Goal: Task Accomplishment & Management: Manage account settings

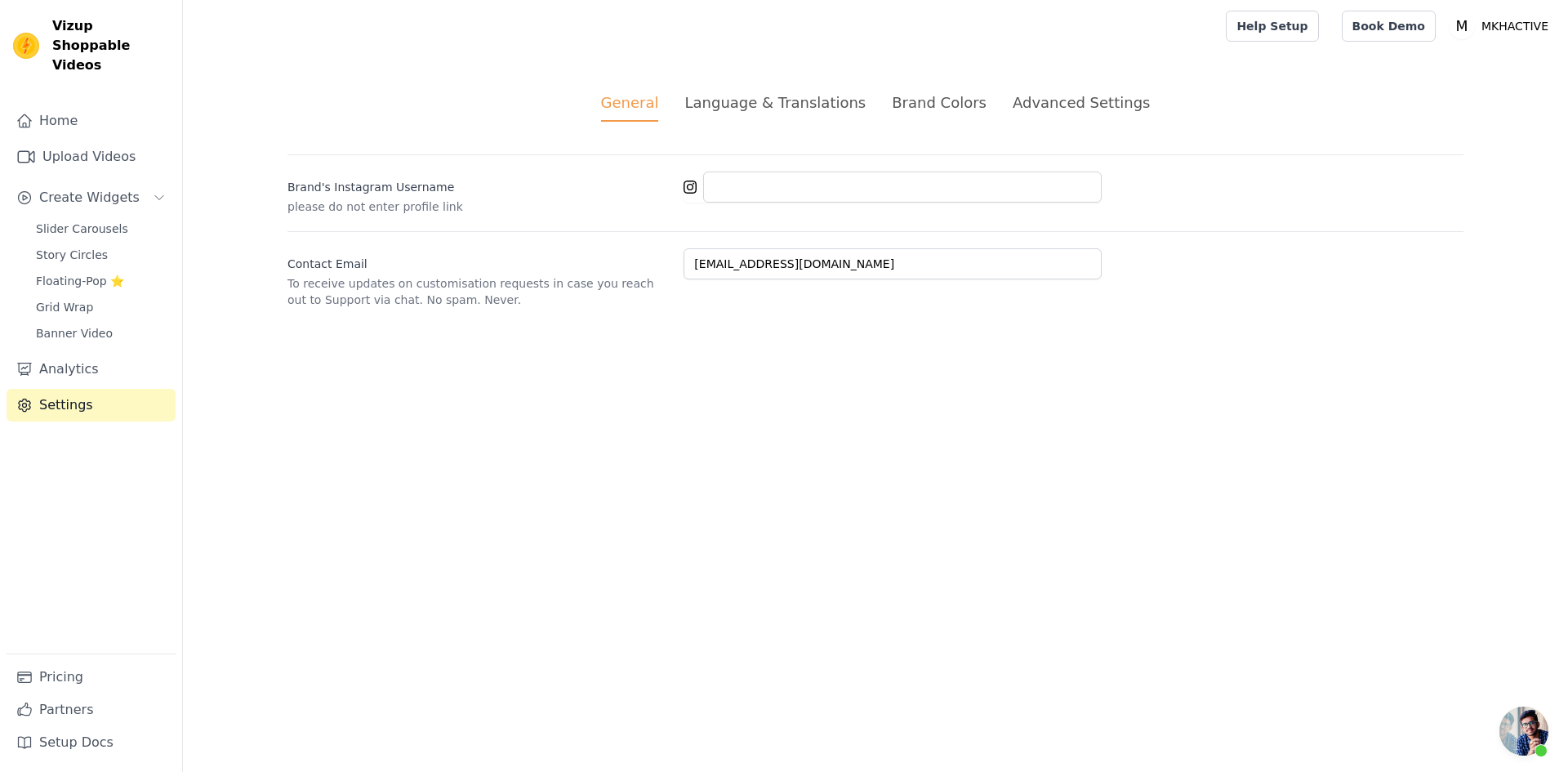
scroll to position [306, 0]
click at [77, 221] on span "Slider Carousels" at bounding box center [82, 228] width 92 height 16
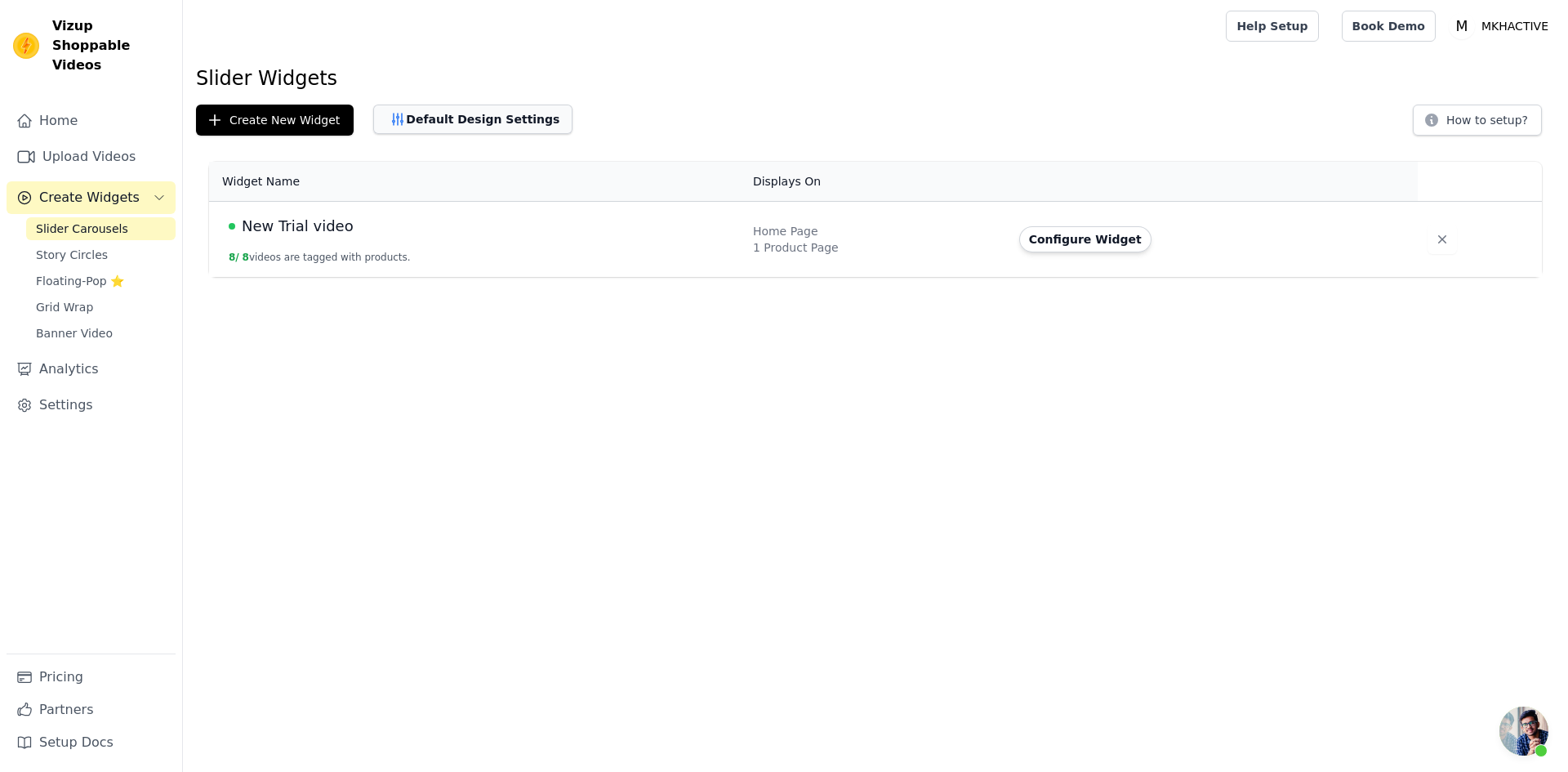
click at [436, 111] on button "Default Design Settings" at bounding box center [473, 119] width 199 height 29
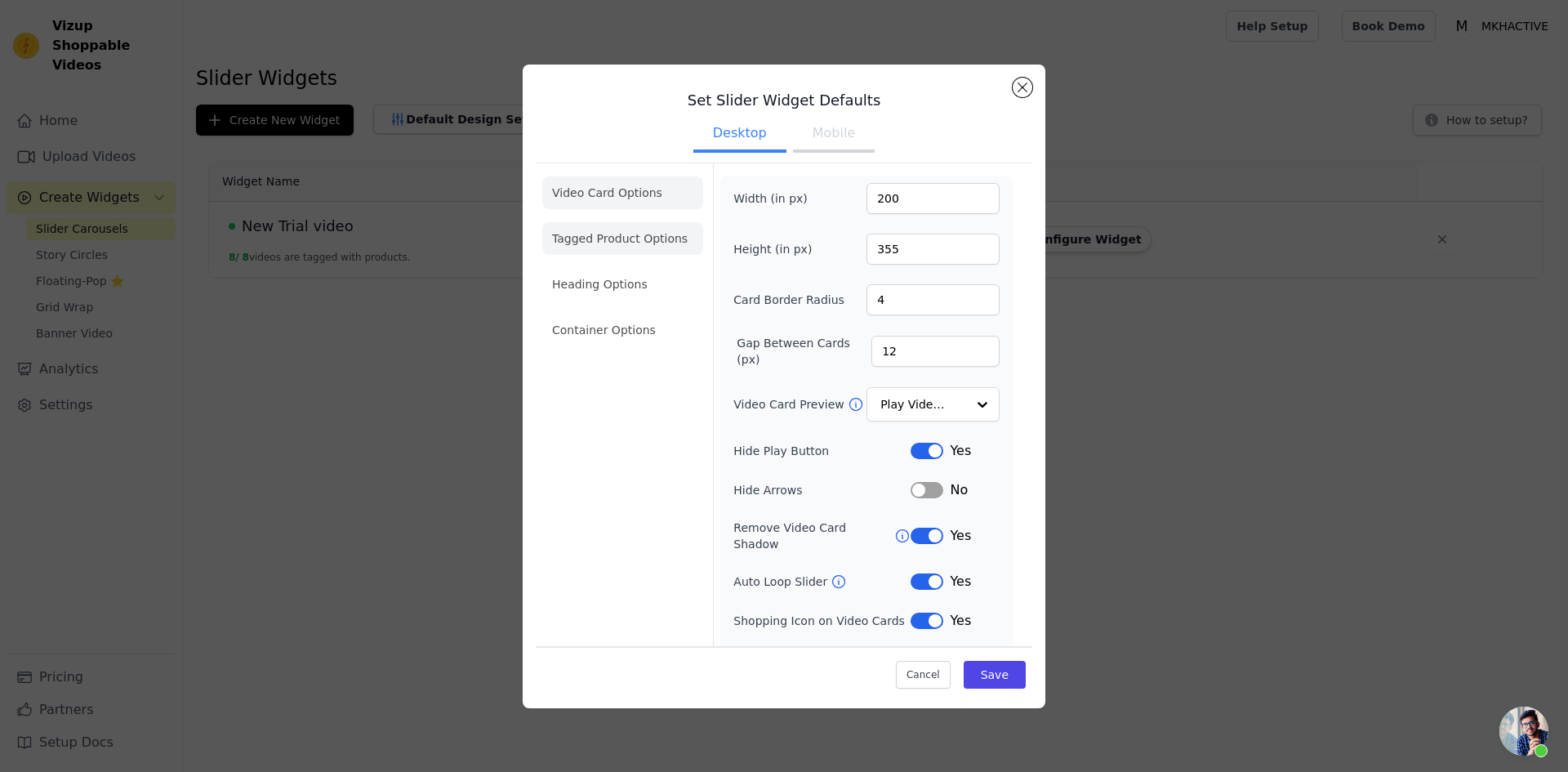
click at [584, 243] on li "Tagged Product Options" at bounding box center [623, 239] width 161 height 32
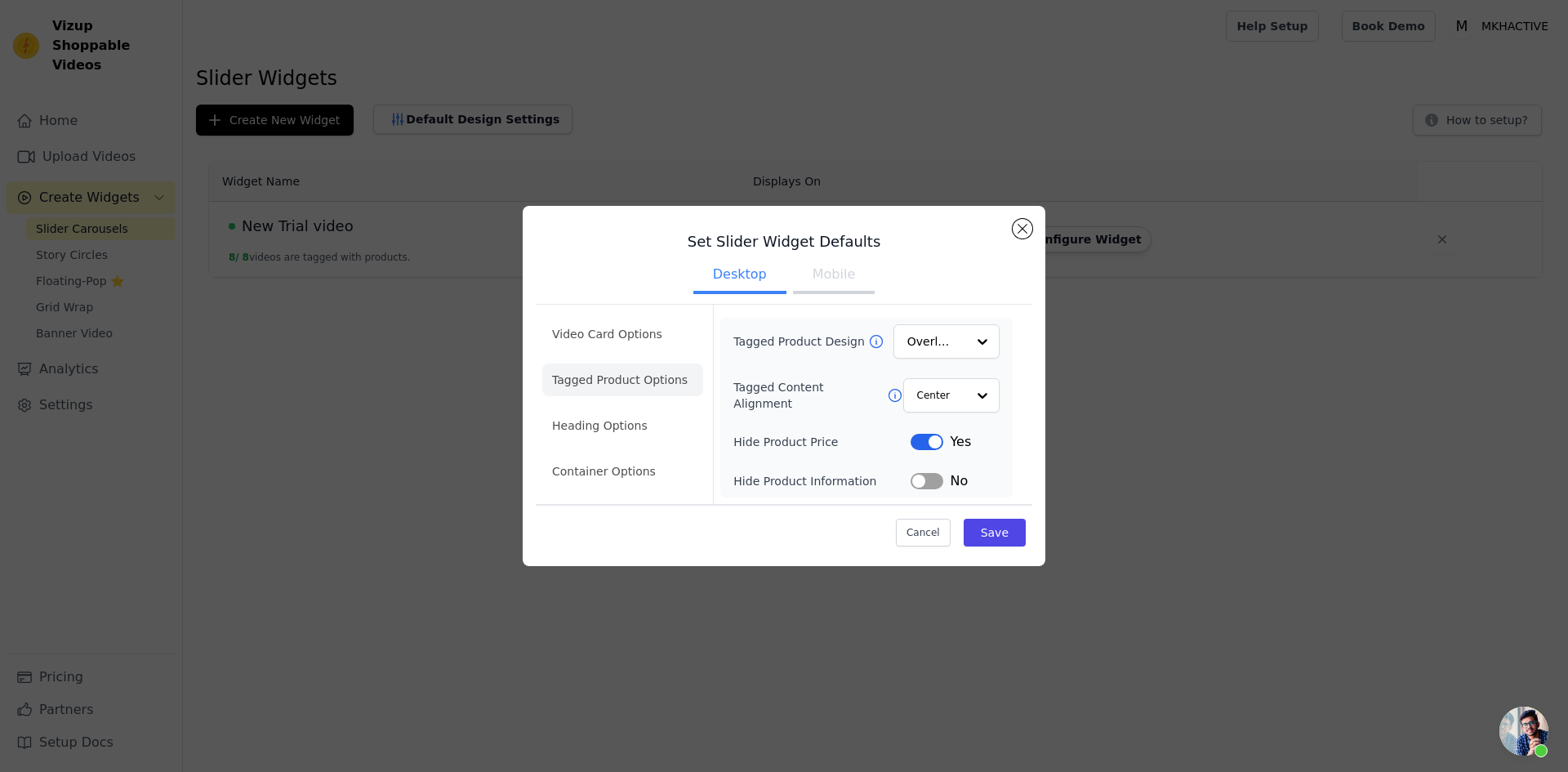
click at [928, 485] on button "Label" at bounding box center [927, 480] width 32 height 16
click at [928, 445] on button "Label" at bounding box center [927, 442] width 32 height 16
click at [620, 426] on li "Heading Options" at bounding box center [623, 426] width 161 height 32
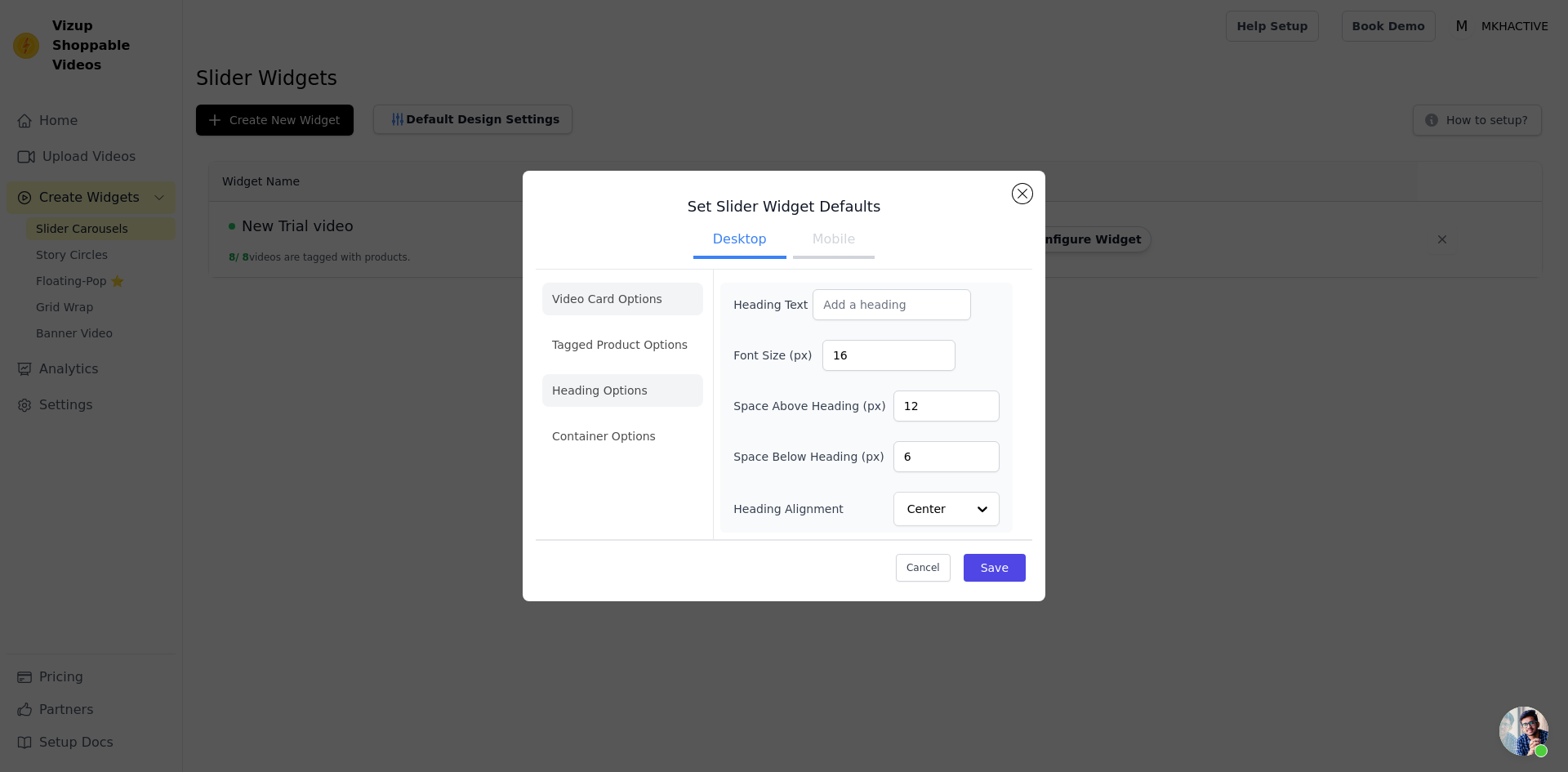
click at [608, 305] on li "Video Card Options" at bounding box center [623, 299] width 161 height 32
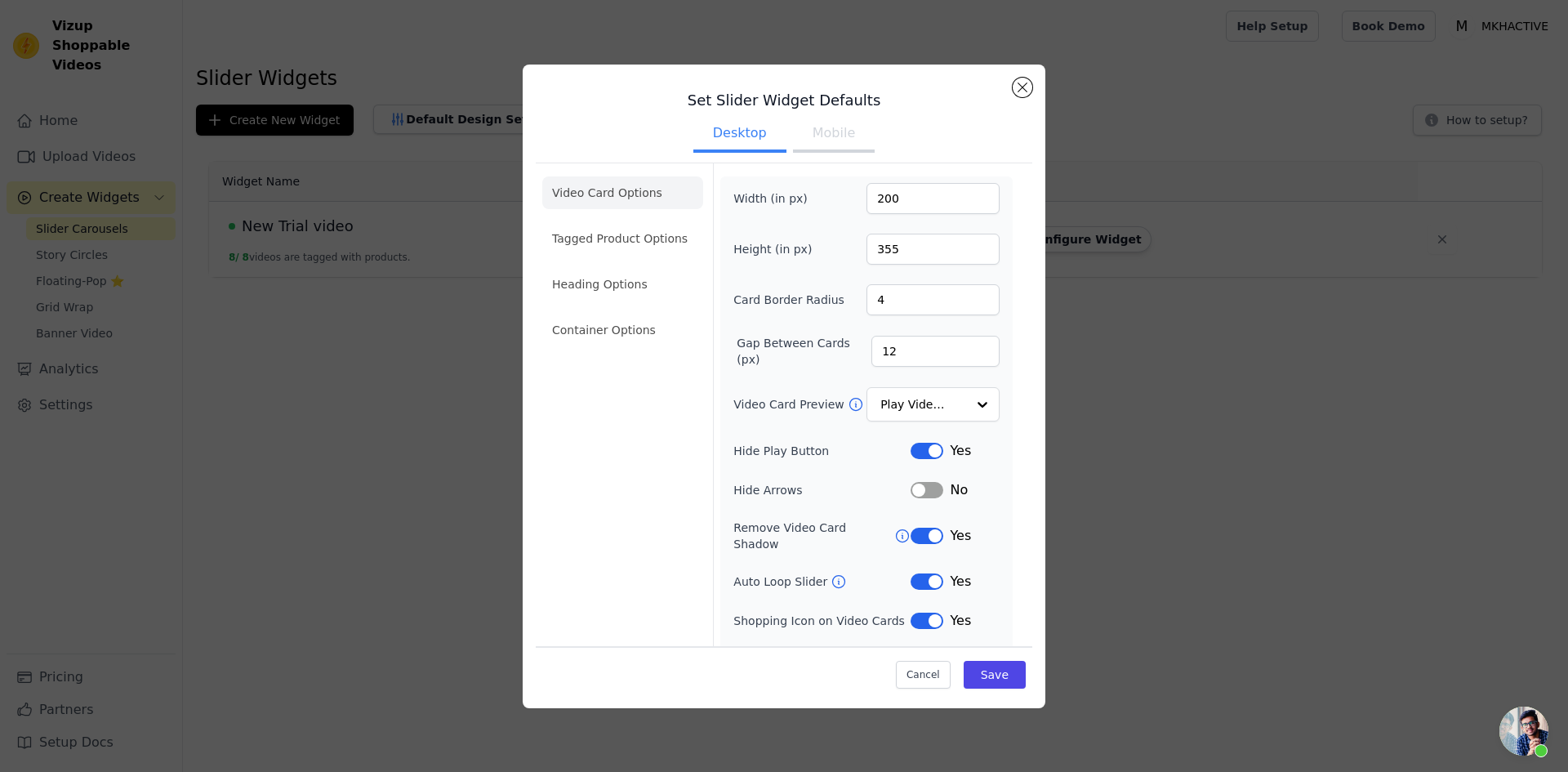
click at [922, 453] on button "Label" at bounding box center [927, 451] width 32 height 16
drag, startPoint x: 921, startPoint y: 527, endPoint x: 913, endPoint y: 531, distance: 8.9
click at [922, 528] on button "Label" at bounding box center [927, 535] width 32 height 16
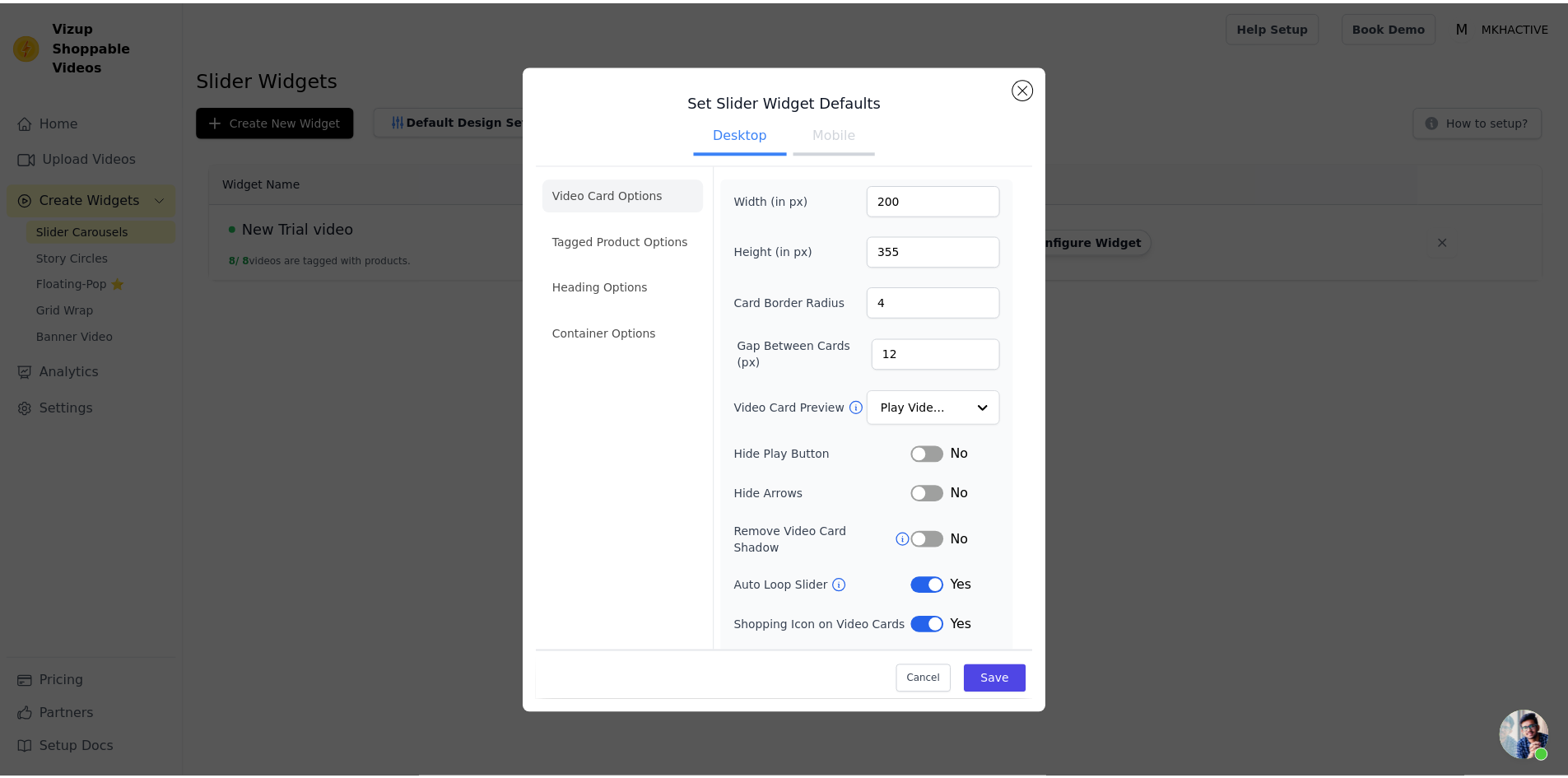
scroll to position [22, 0]
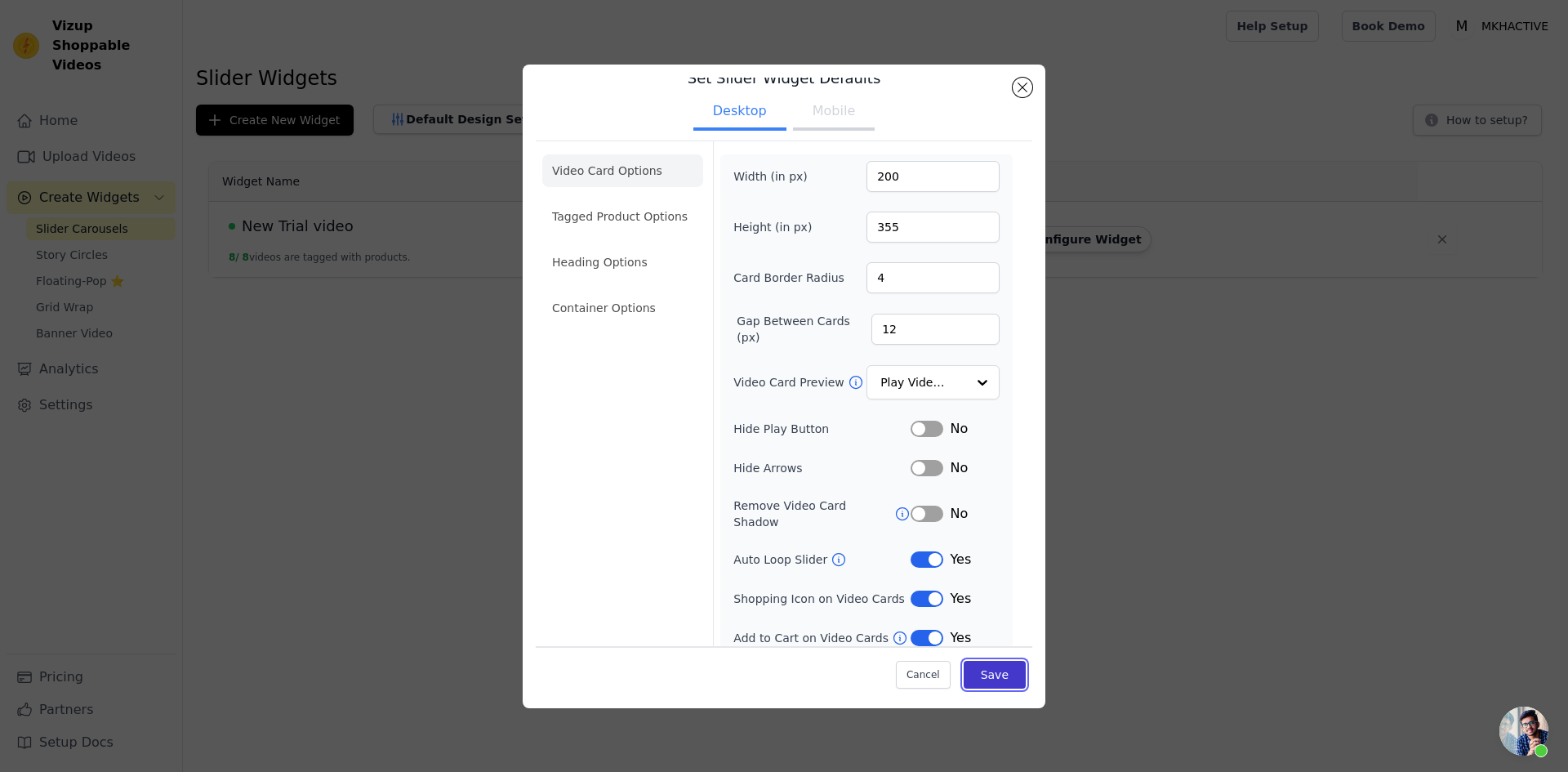
click at [984, 680] on button "Save" at bounding box center [995, 675] width 62 height 27
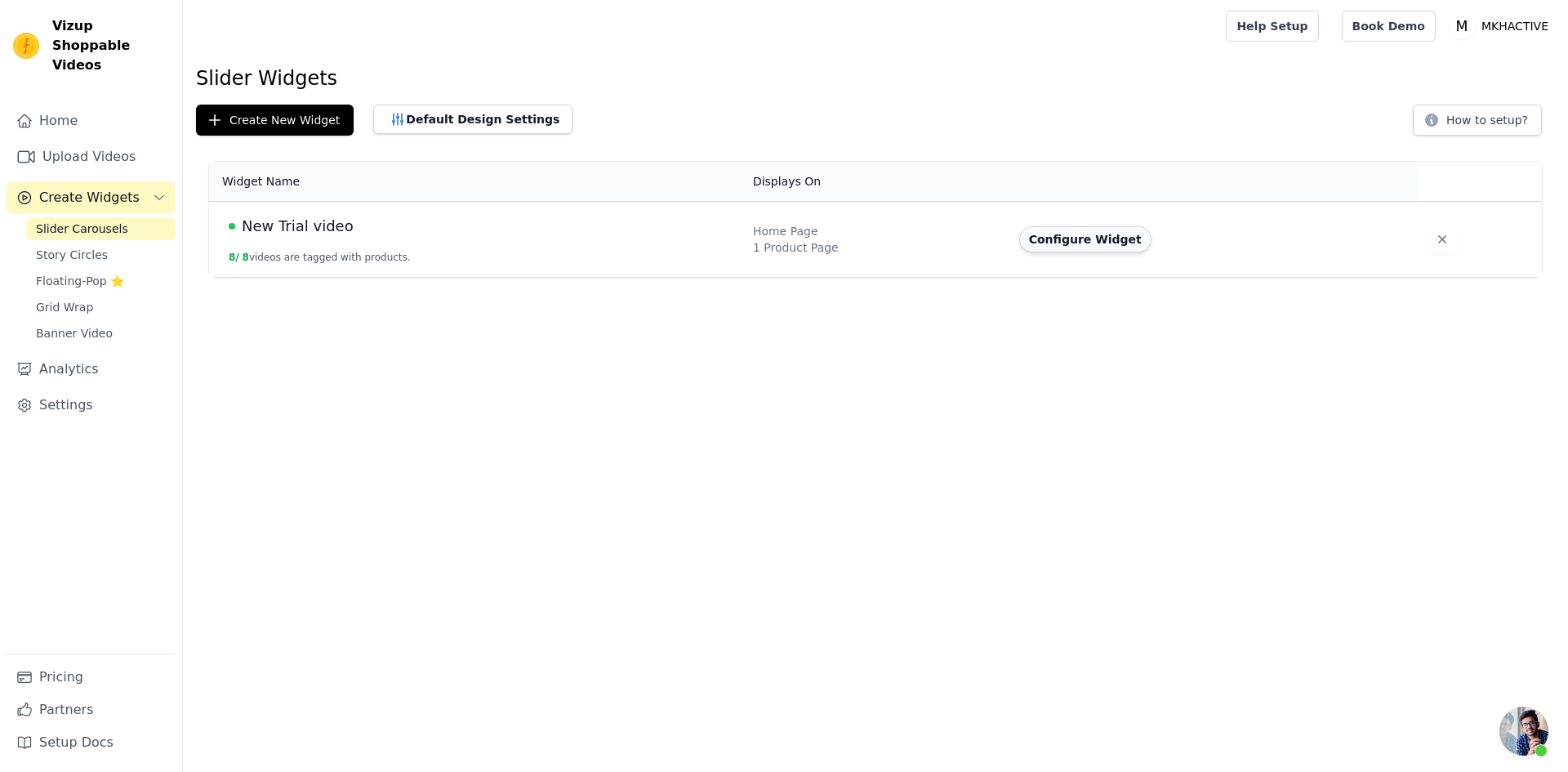
click at [1099, 233] on button "Configure Widget" at bounding box center [1085, 239] width 132 height 27
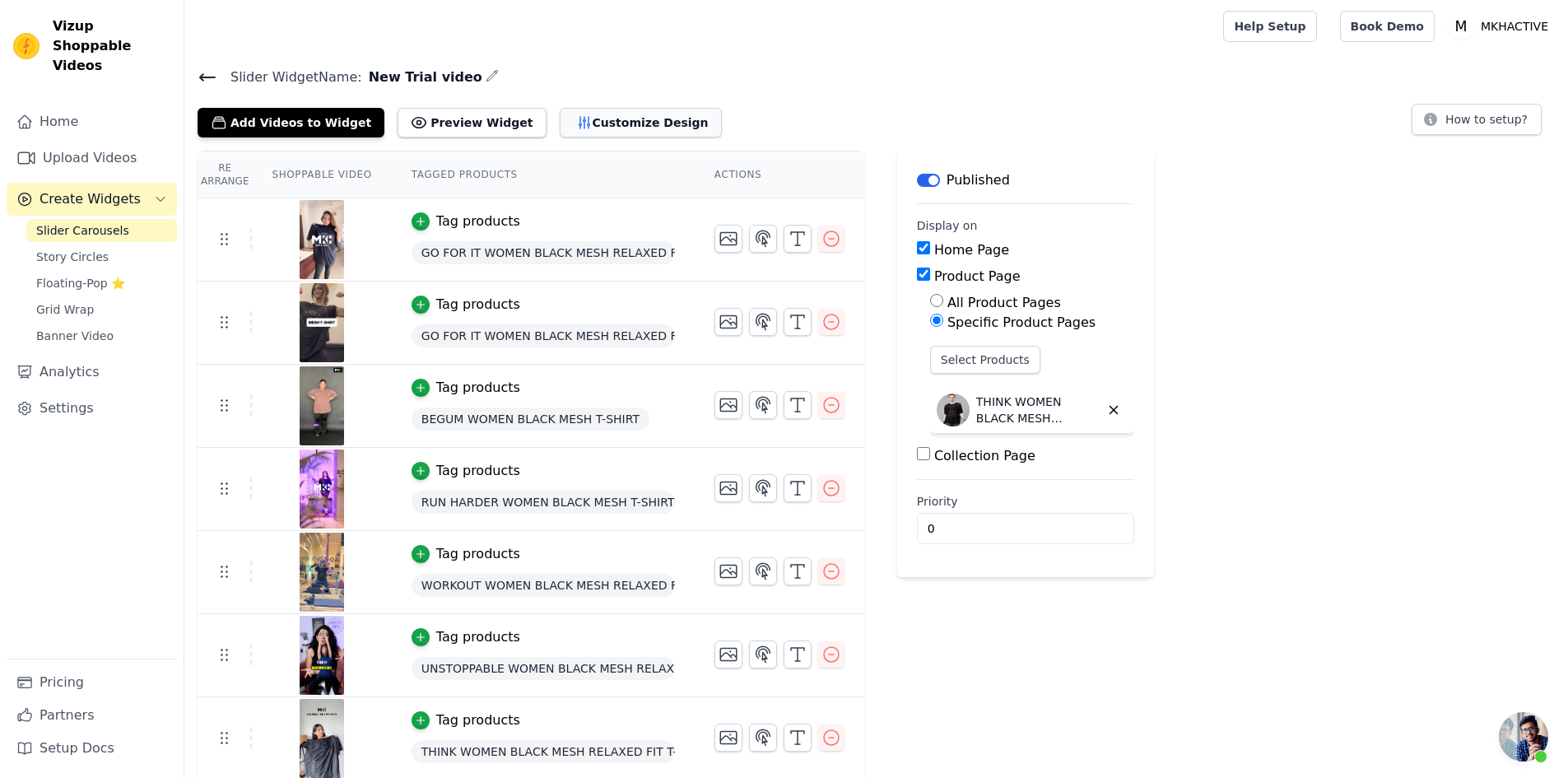
click at [568, 125] on button "Customize Design" at bounding box center [641, 122] width 162 height 29
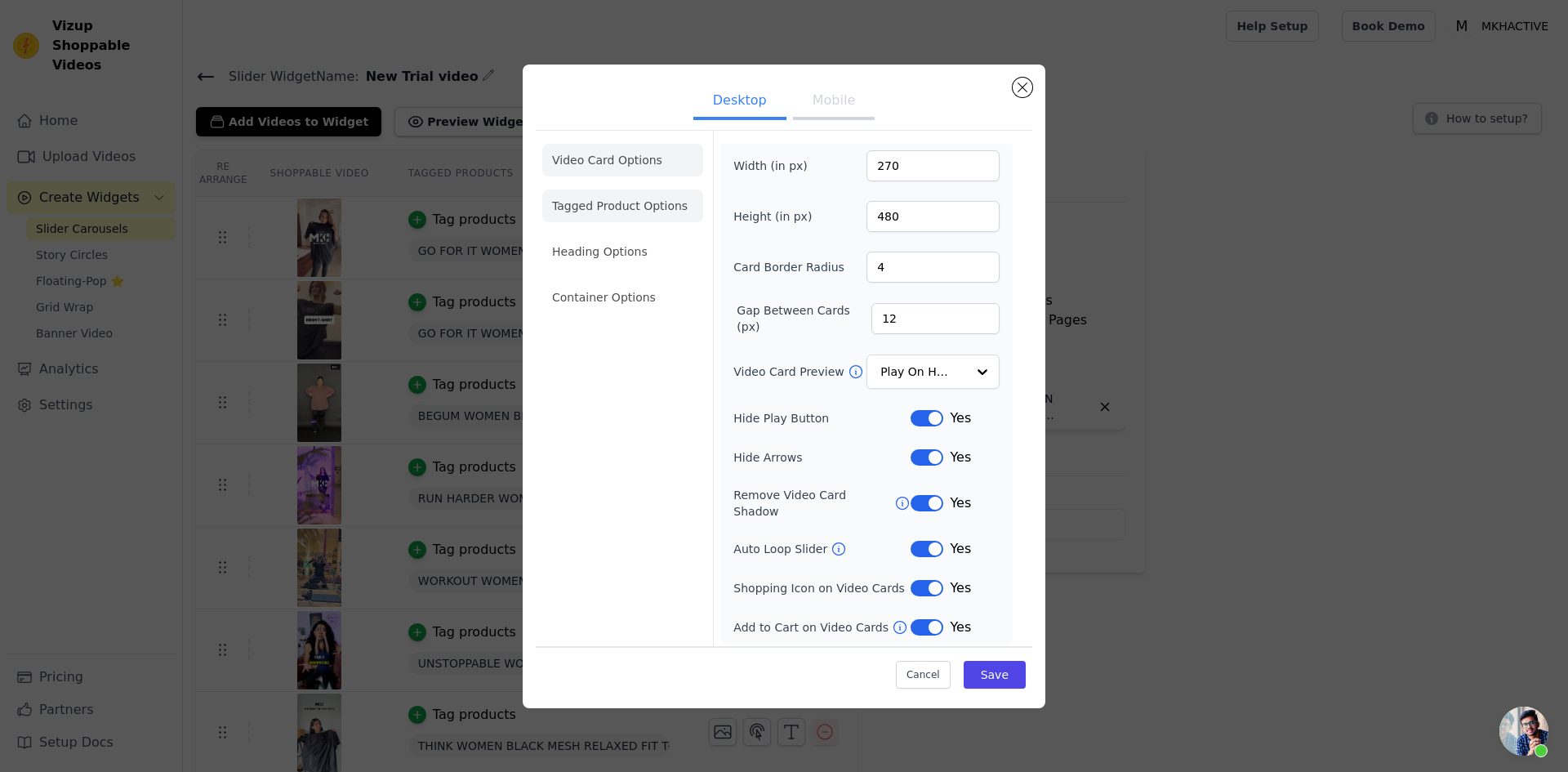
click at [607, 215] on li "Tagged Product Options" at bounding box center [623, 206] width 161 height 32
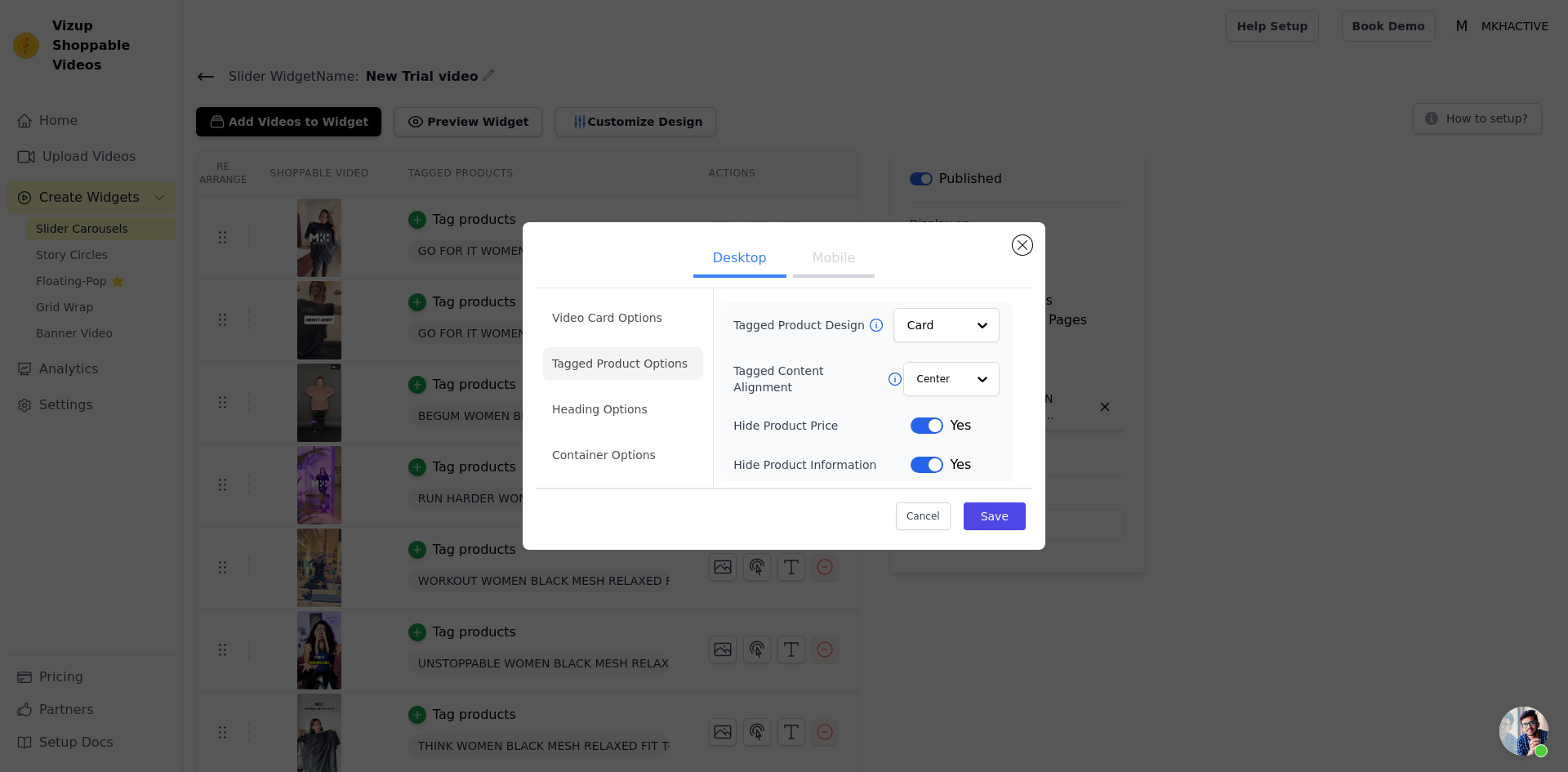
click at [926, 433] on button "Label" at bounding box center [927, 425] width 32 height 16
click at [924, 472] on button "Label" at bounding box center [927, 464] width 32 height 16
click at [623, 331] on li "Video Card Options" at bounding box center [623, 318] width 161 height 32
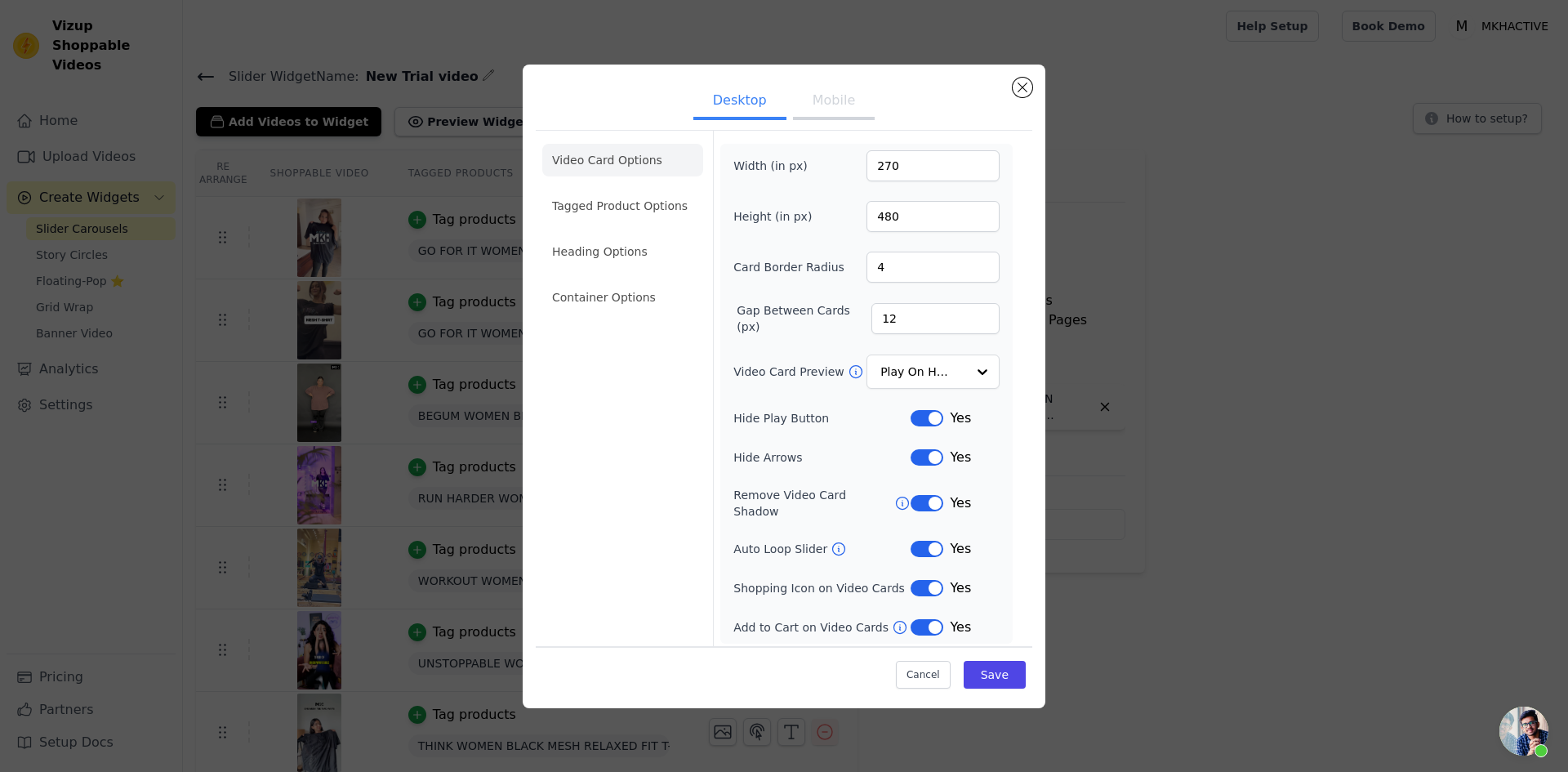
click at [925, 424] on button "Label" at bounding box center [927, 418] width 32 height 16
click at [927, 465] on button "Label" at bounding box center [927, 457] width 32 height 16
click at [926, 502] on button "Label" at bounding box center [927, 503] width 32 height 16
click at [1014, 674] on button "Save" at bounding box center [995, 675] width 62 height 27
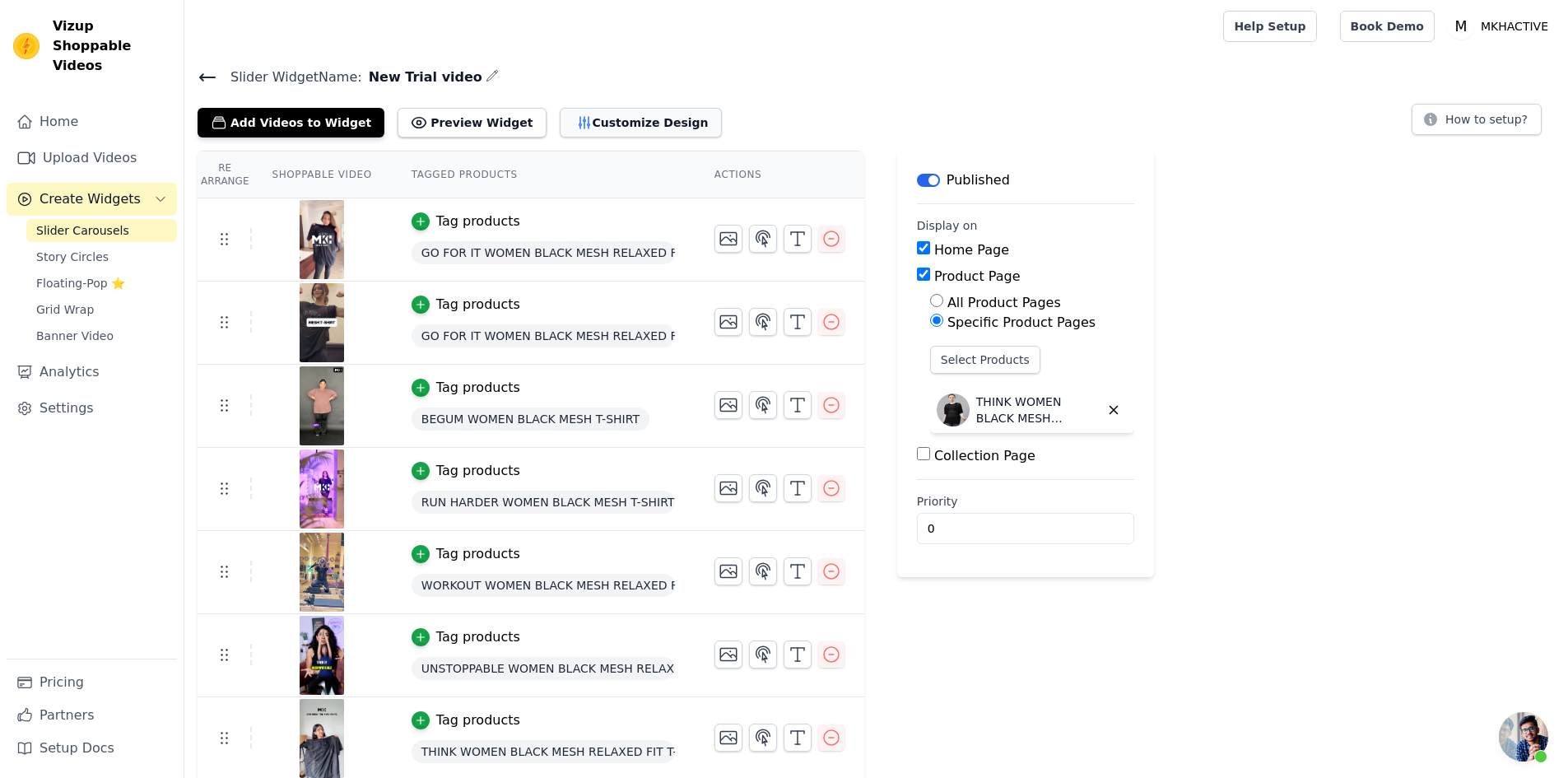
click at [560, 129] on button "Customize Design" at bounding box center [641, 122] width 162 height 29
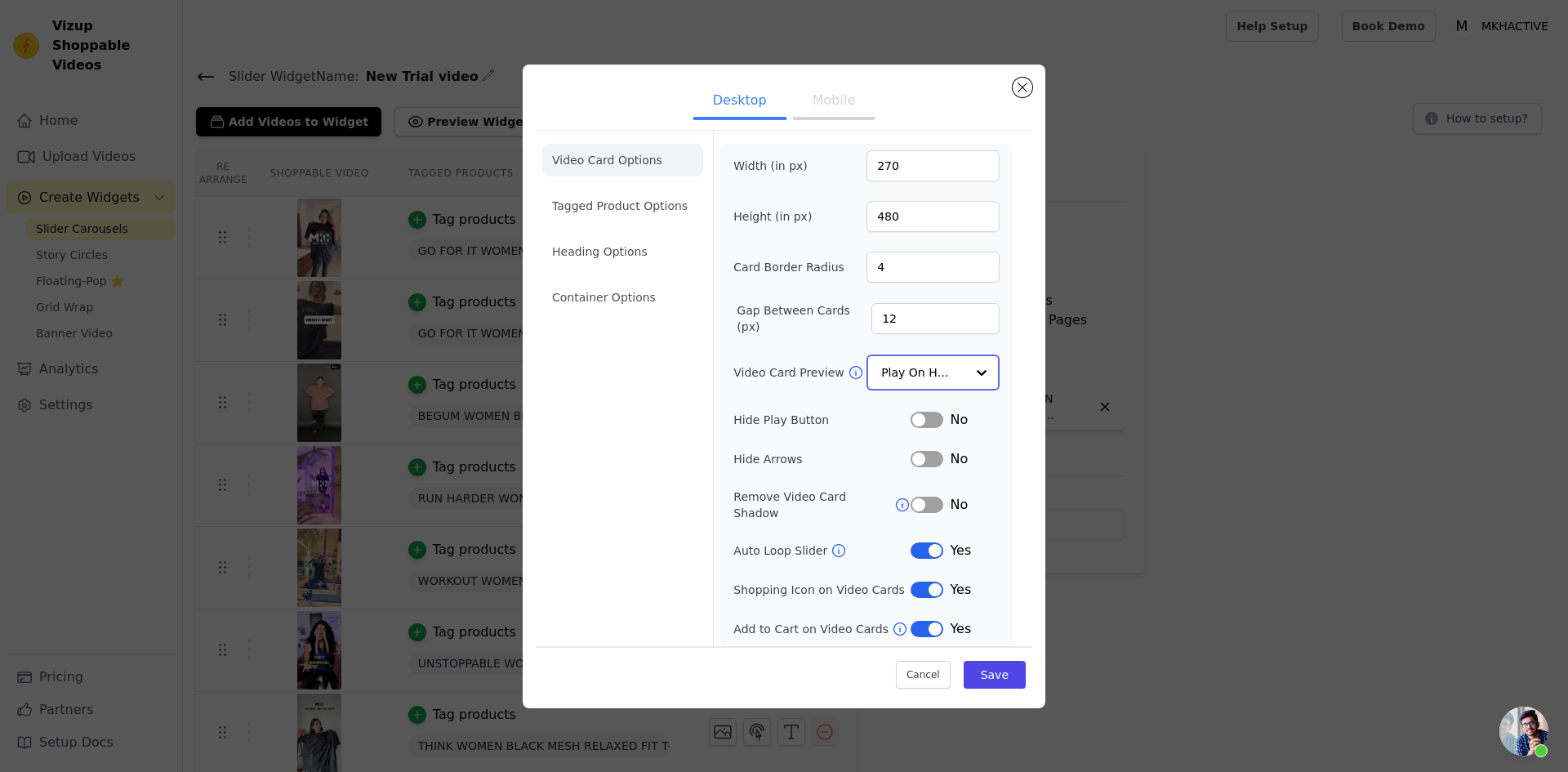
click at [936, 368] on input "Video Card Preview" at bounding box center [923, 373] width 84 height 32
click at [948, 417] on div "Play Video In Loop" at bounding box center [933, 429] width 133 height 68
click at [997, 672] on button "Save" at bounding box center [995, 675] width 62 height 27
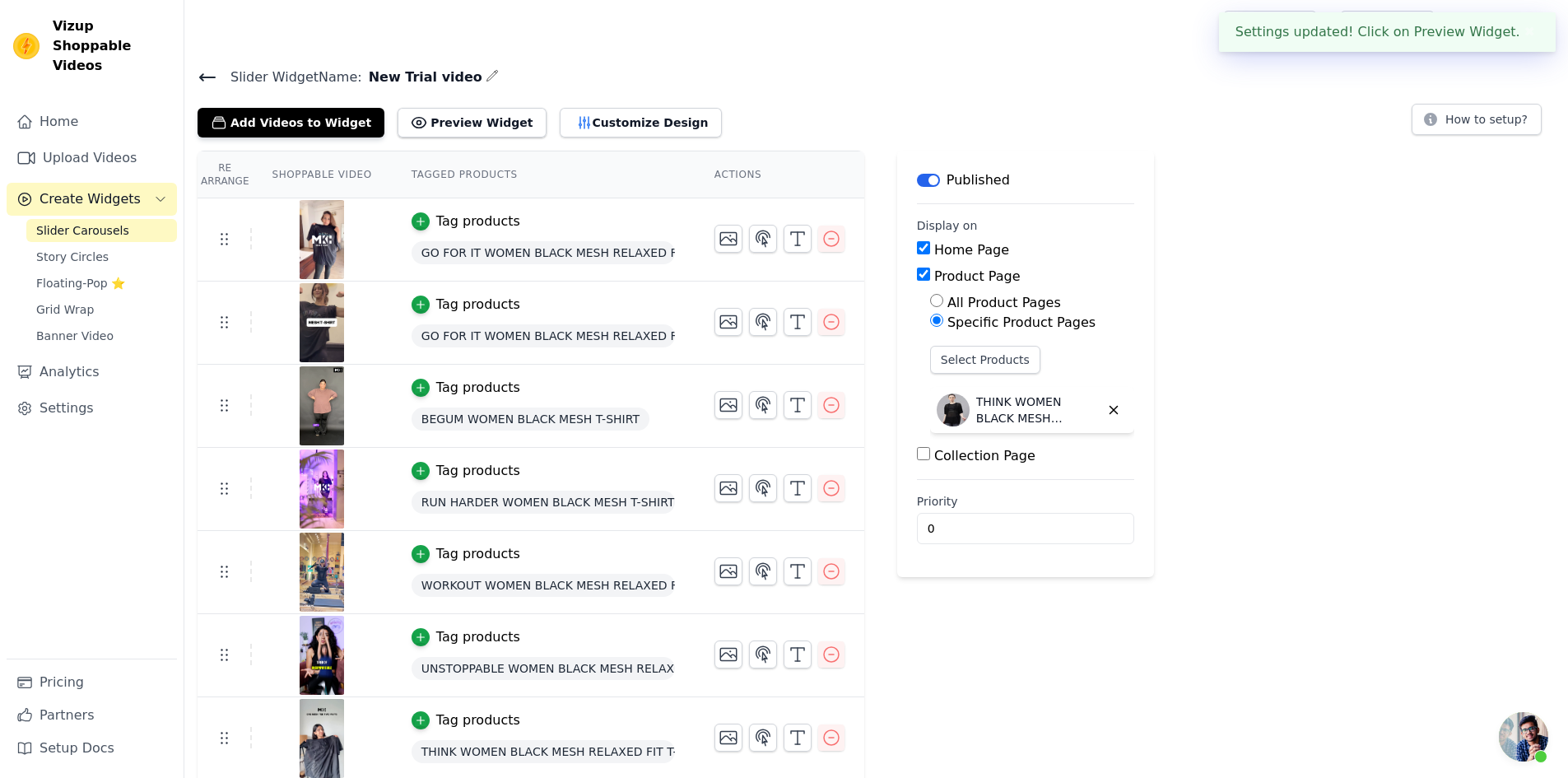
click at [211, 76] on icon at bounding box center [207, 78] width 15 height 7
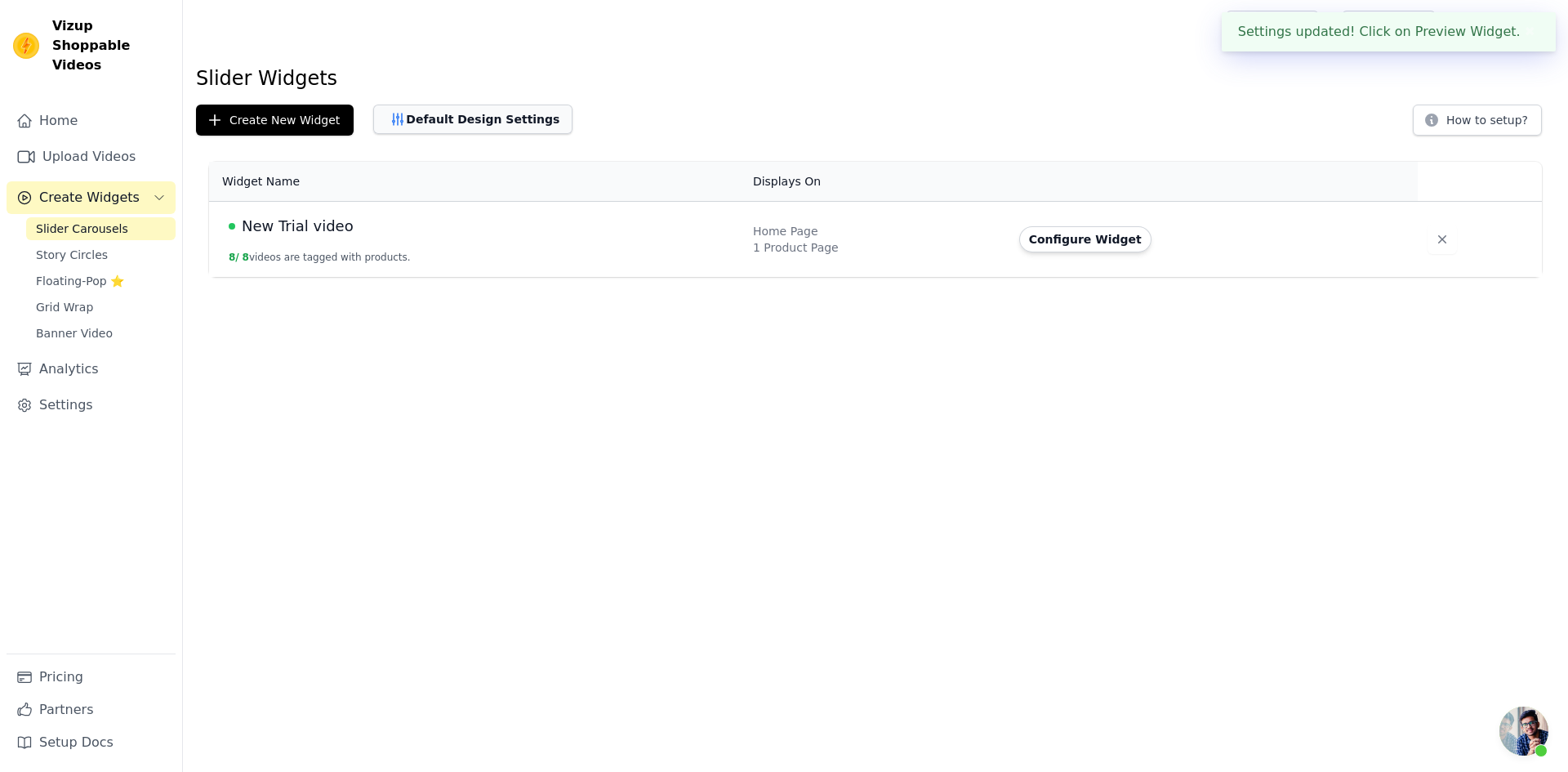
click at [467, 113] on button "Default Design Settings" at bounding box center [473, 119] width 199 height 29
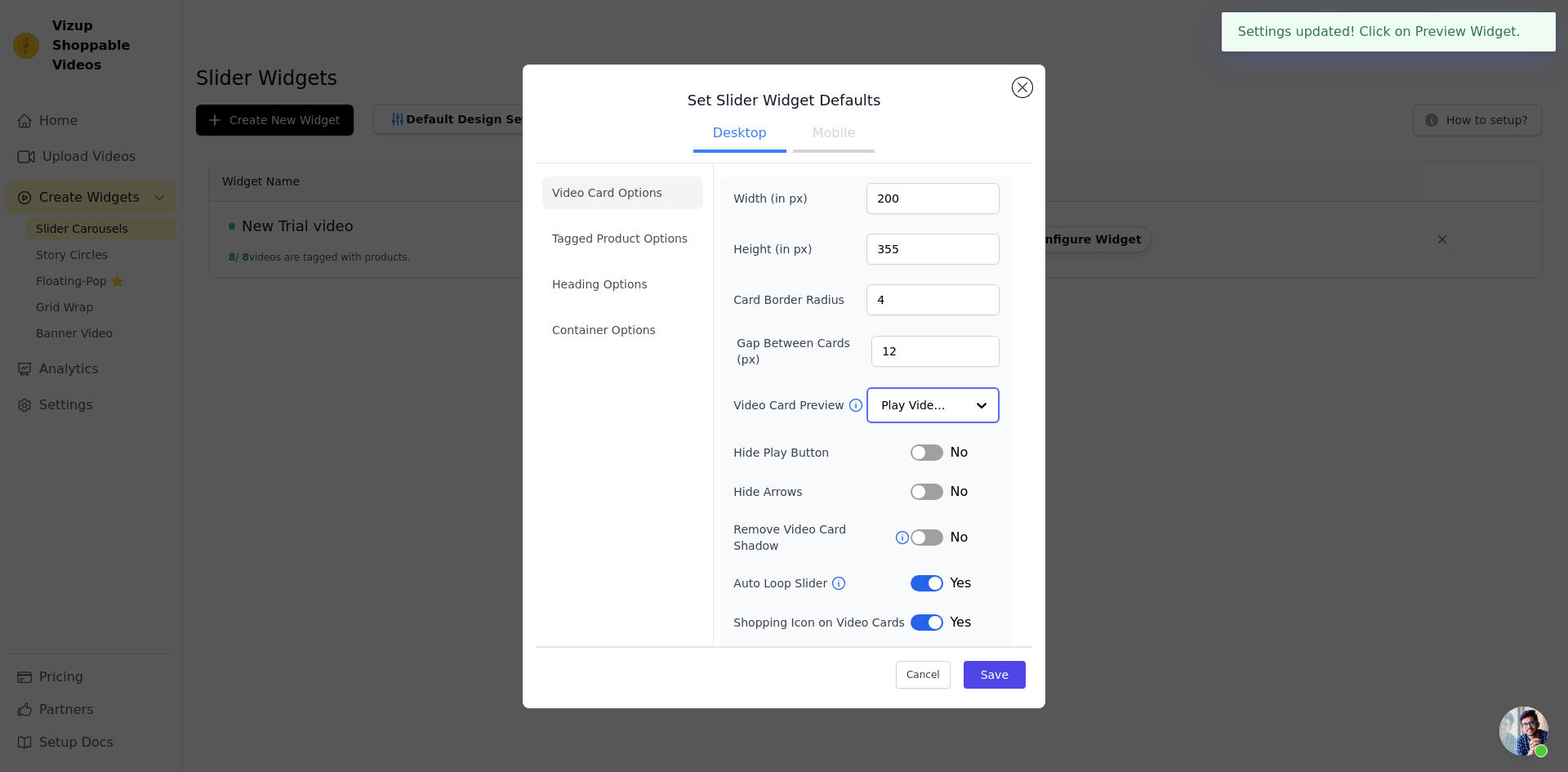
click at [966, 399] on div at bounding box center [982, 405] width 32 height 32
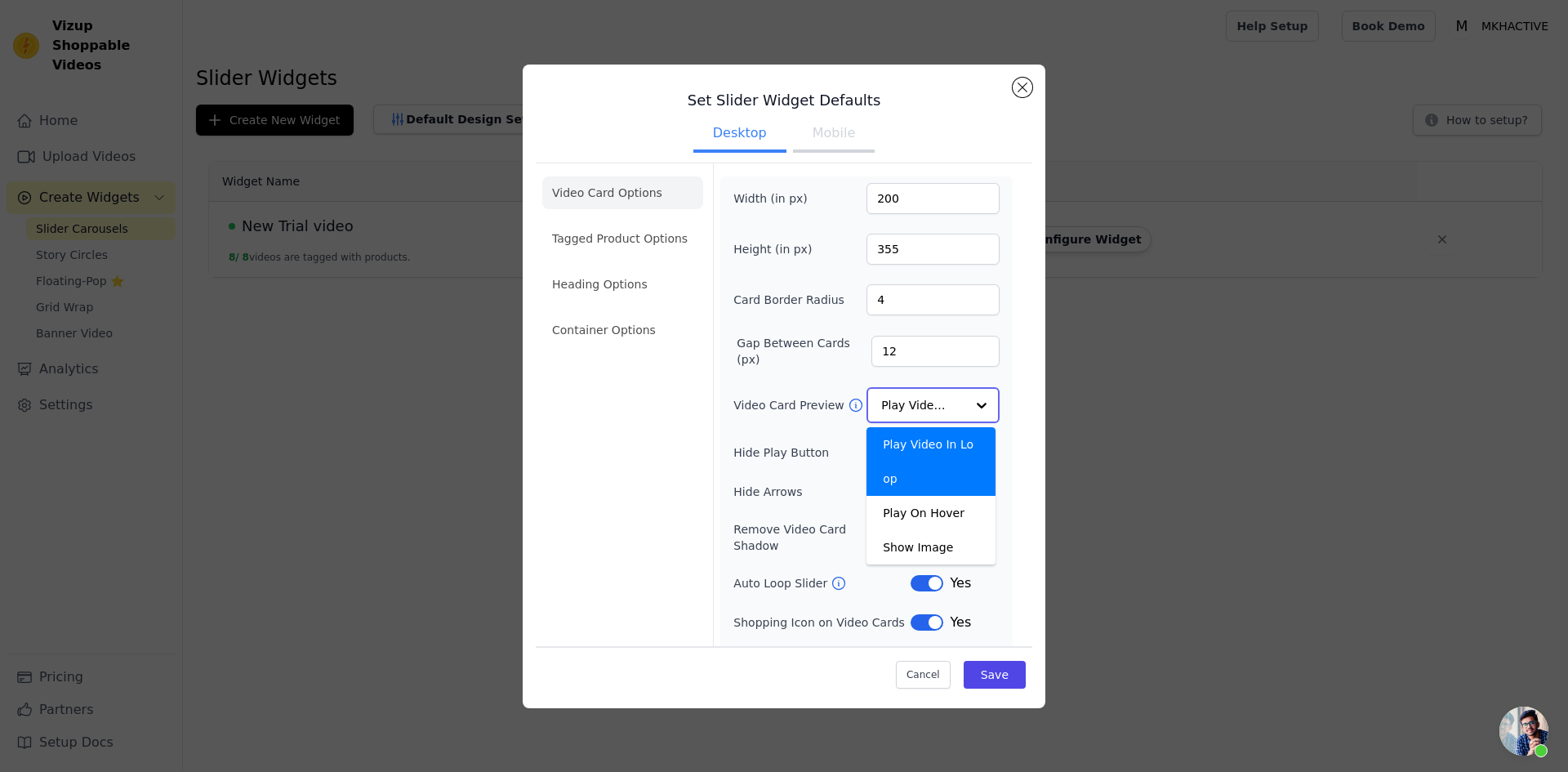
click at [950, 436] on div "Play Video In Loop" at bounding box center [931, 462] width 129 height 68
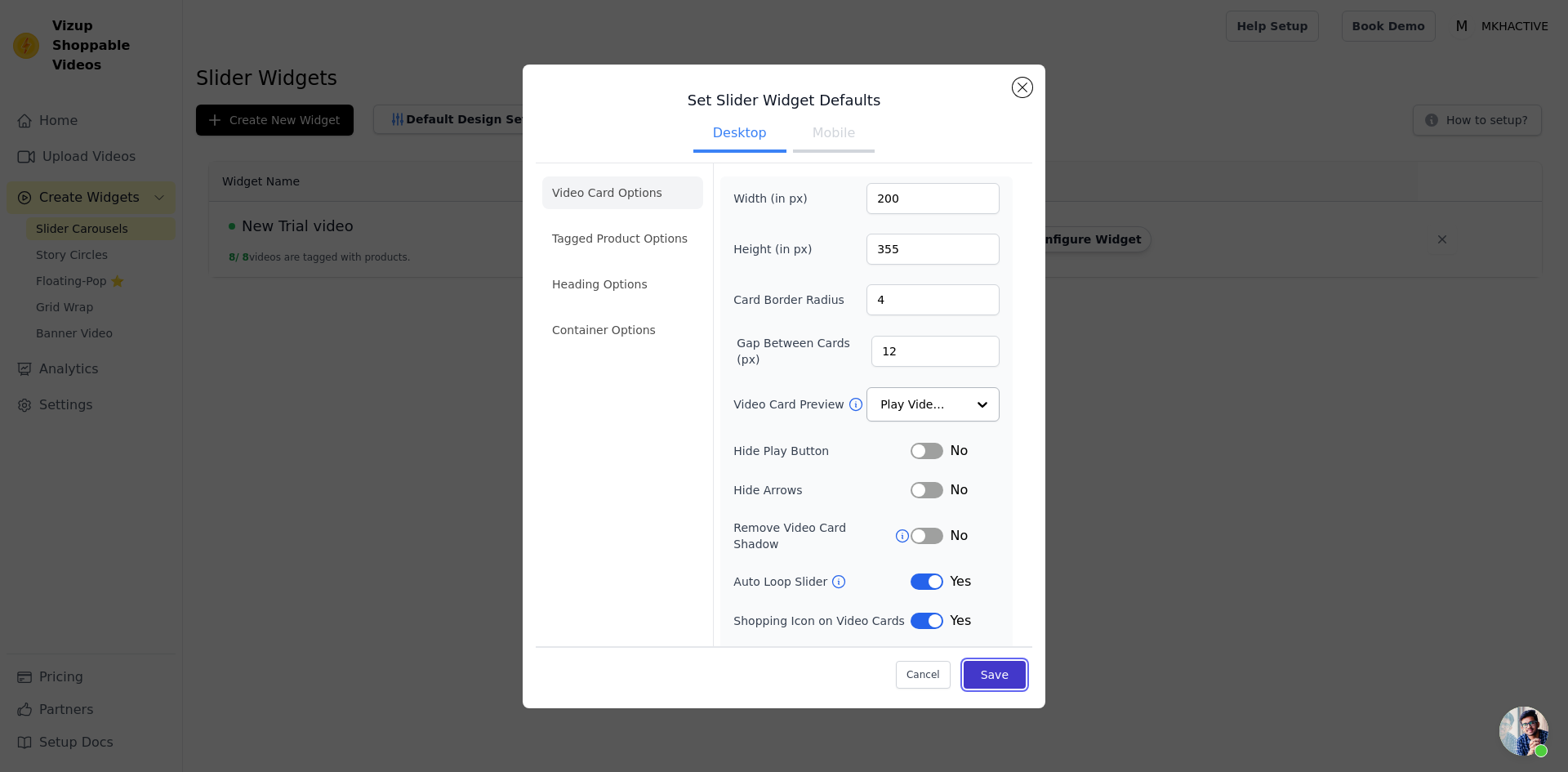
click at [981, 684] on button "Save" at bounding box center [995, 675] width 62 height 27
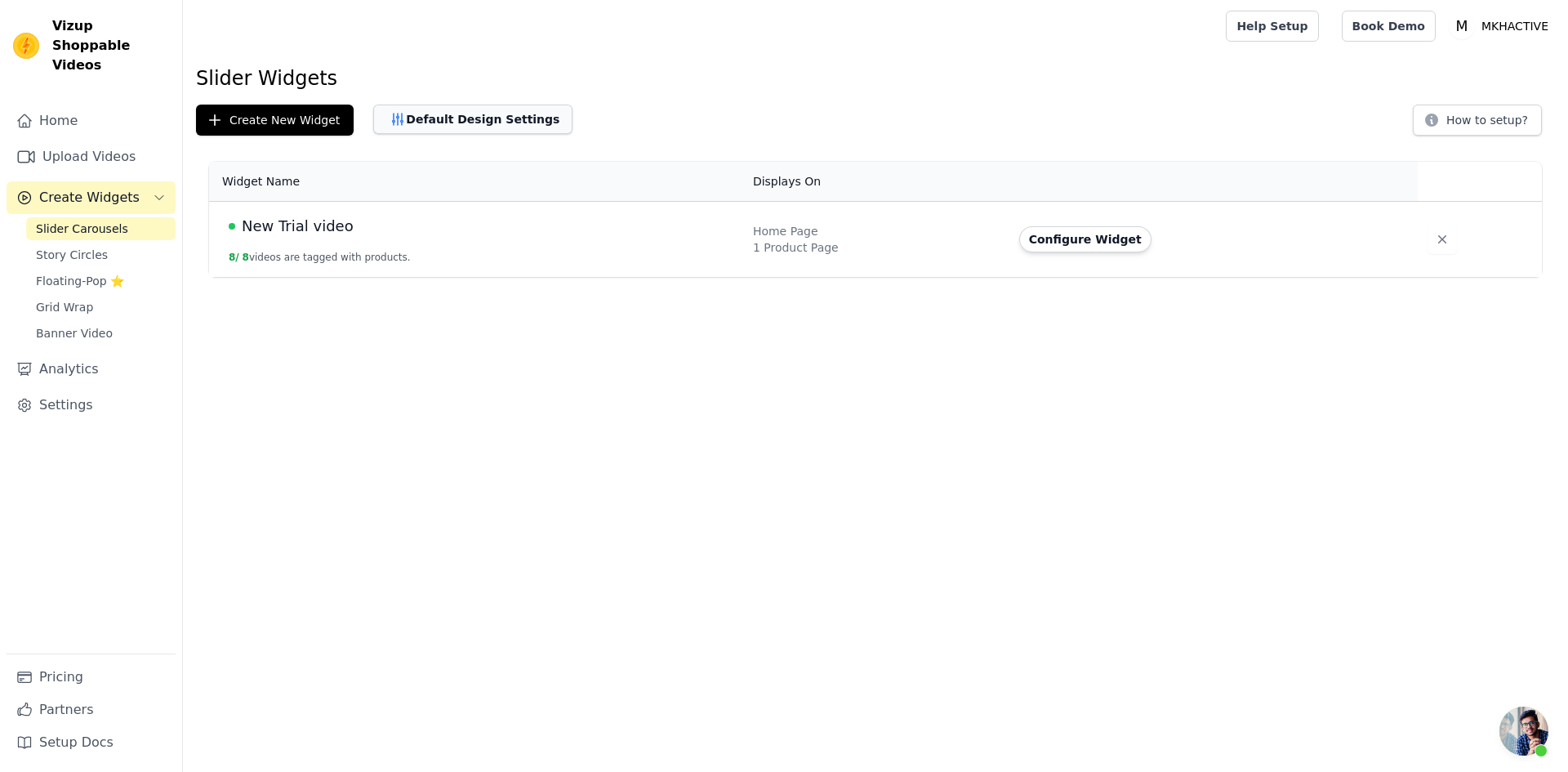
click at [514, 129] on button "Default Design Settings" at bounding box center [473, 119] width 199 height 29
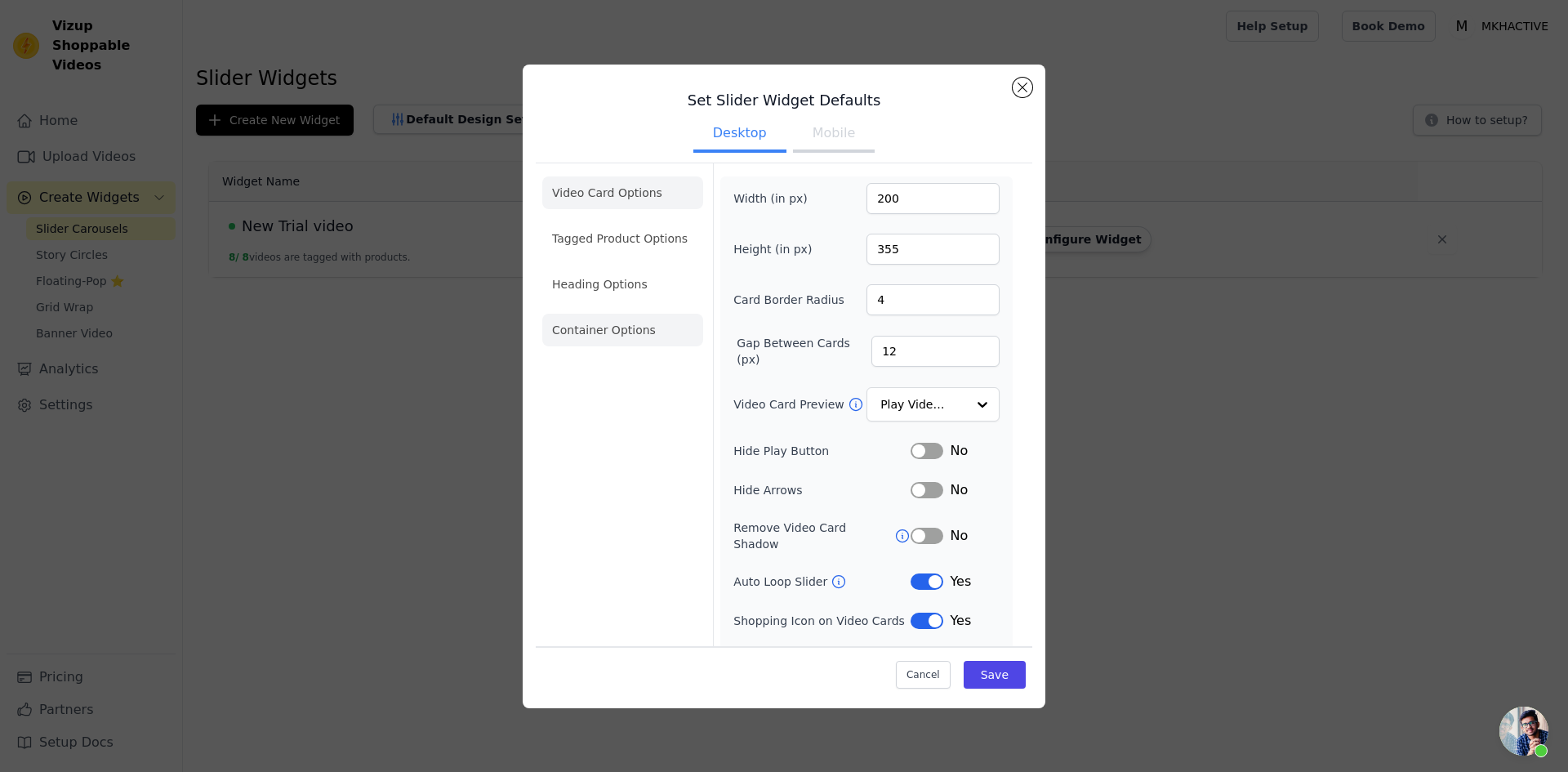
click at [620, 334] on li "Container Options" at bounding box center [623, 330] width 161 height 32
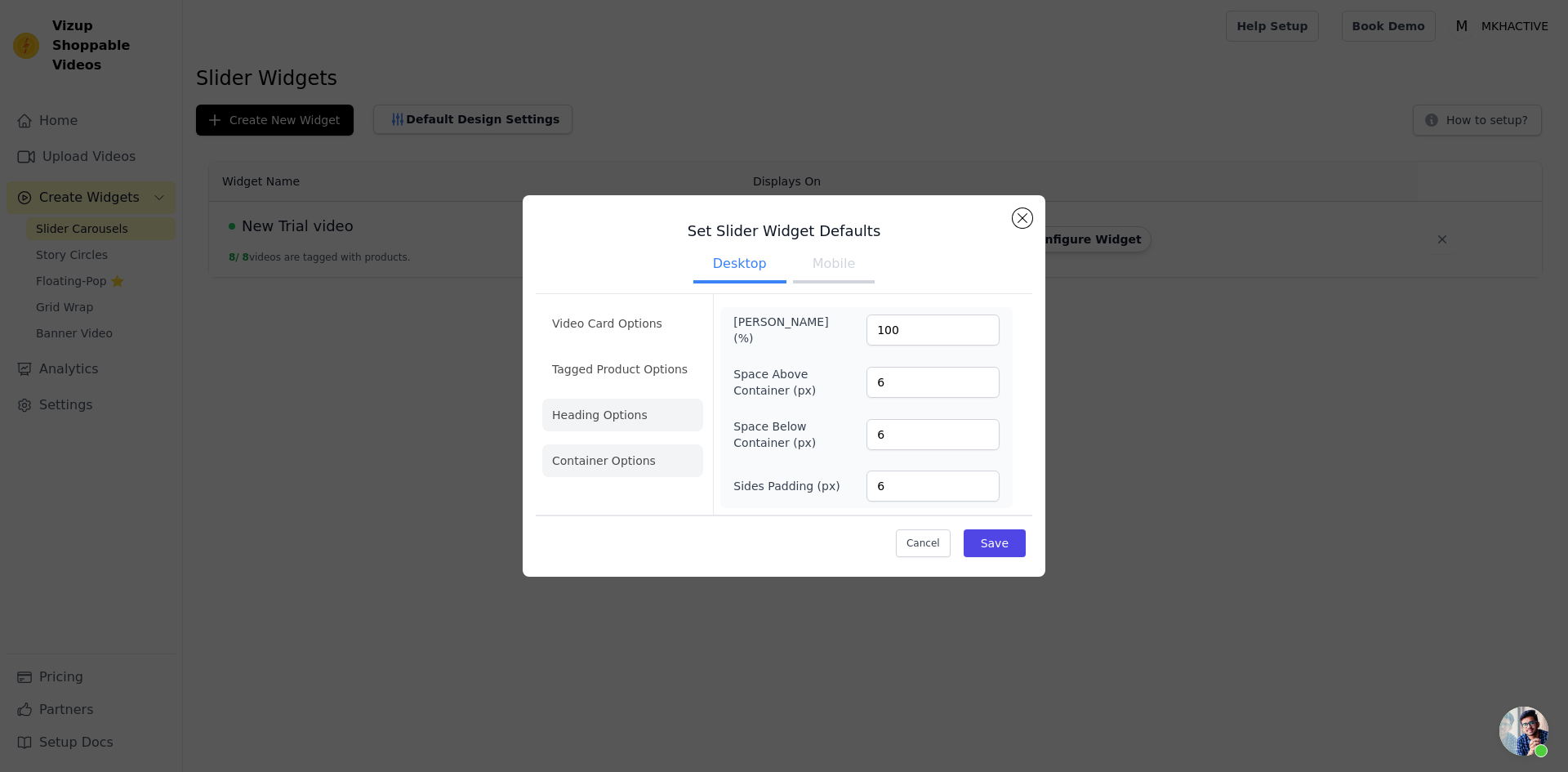
click at [620, 418] on li "Heading Options" at bounding box center [623, 415] width 161 height 32
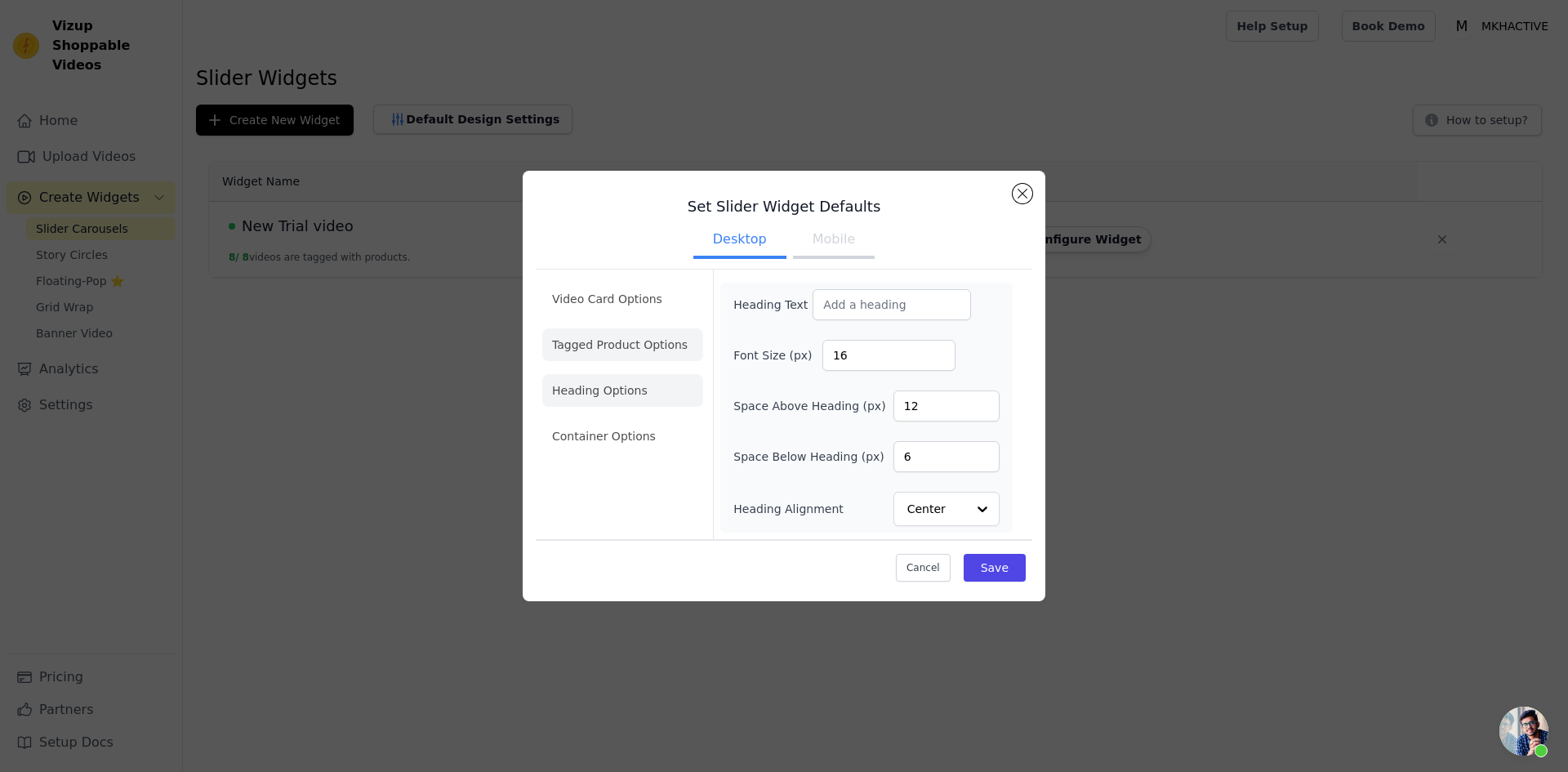
click at [637, 346] on li "Tagged Product Options" at bounding box center [623, 345] width 161 height 32
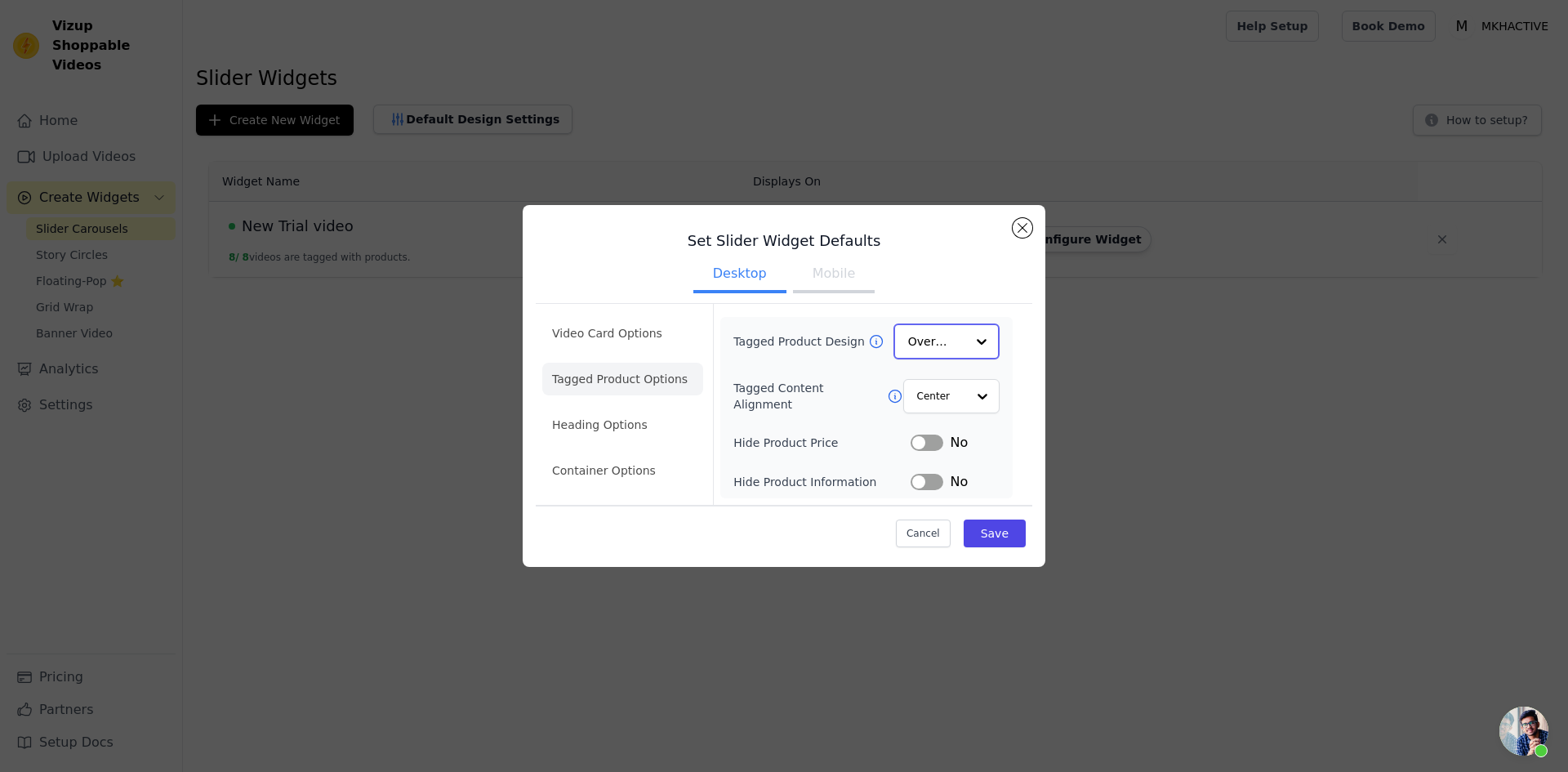
click at [950, 340] on input "Tagged Product Design" at bounding box center [937, 341] width 57 height 32
click at [1020, 232] on button "Close modal" at bounding box center [1022, 228] width 20 height 20
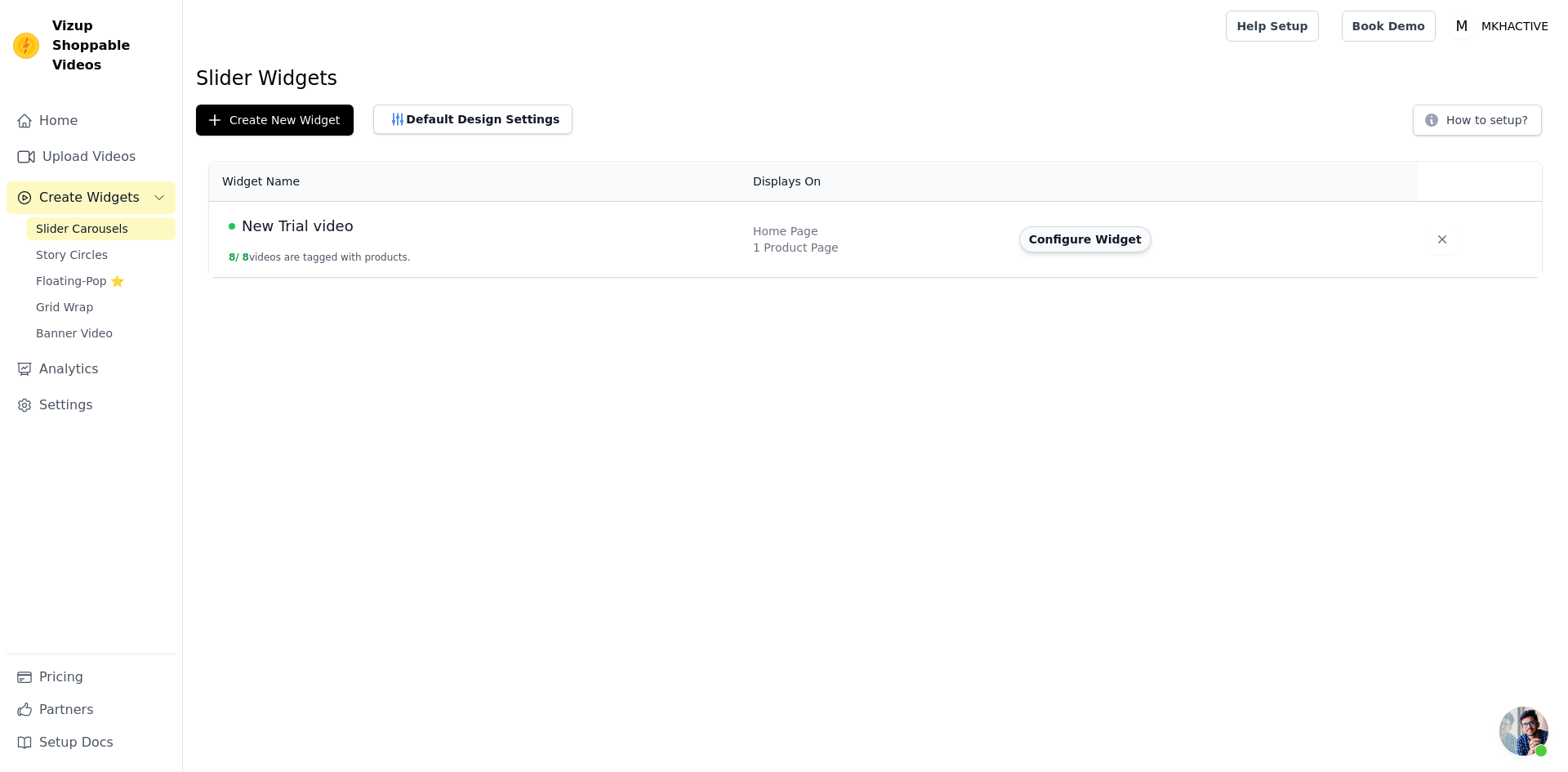
click at [1102, 239] on button "Configure Widget" at bounding box center [1085, 239] width 132 height 27
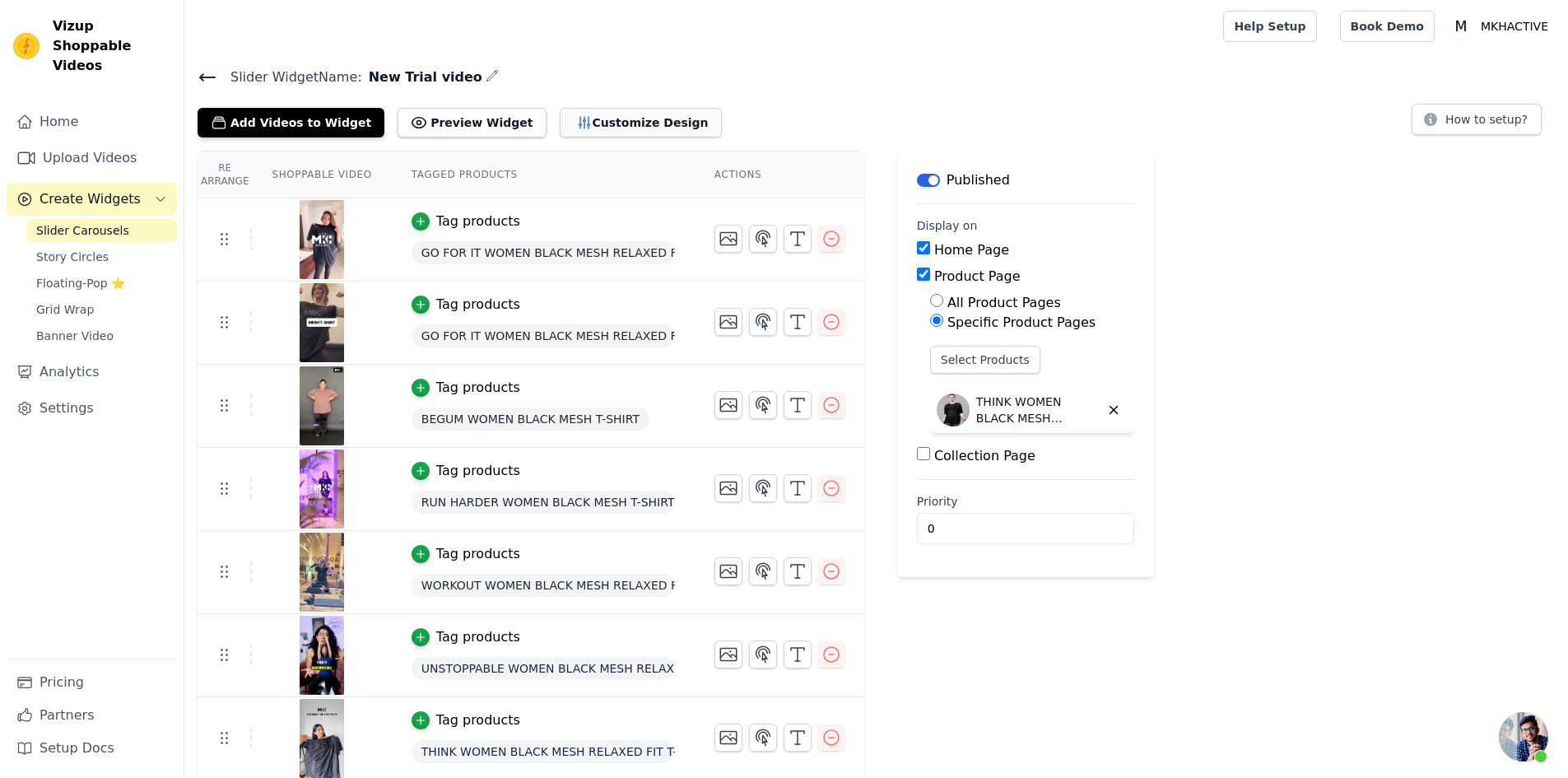
click at [560, 116] on button "Customize Design" at bounding box center [641, 122] width 162 height 29
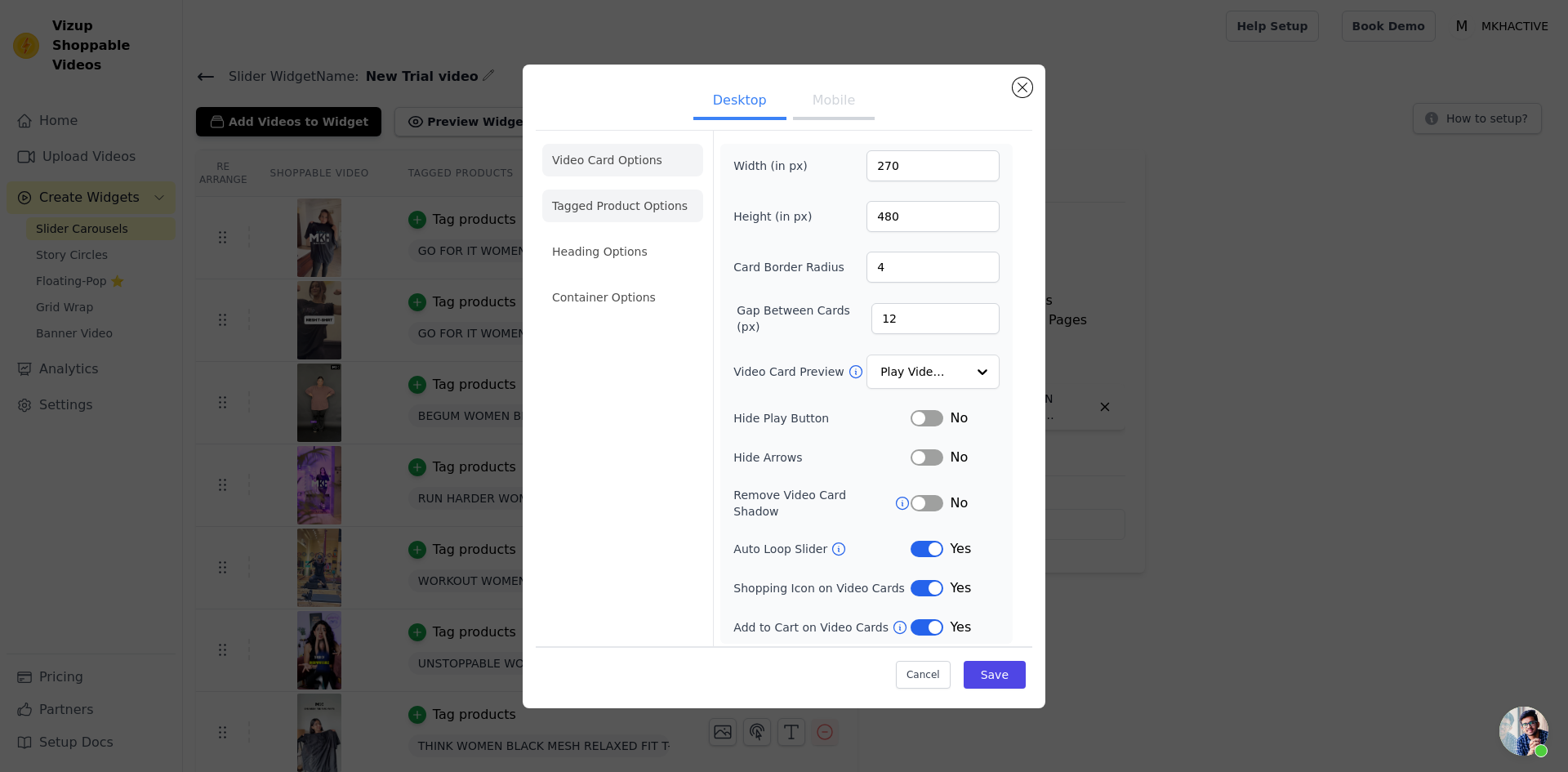
click at [614, 212] on li "Tagged Product Options" at bounding box center [623, 206] width 161 height 32
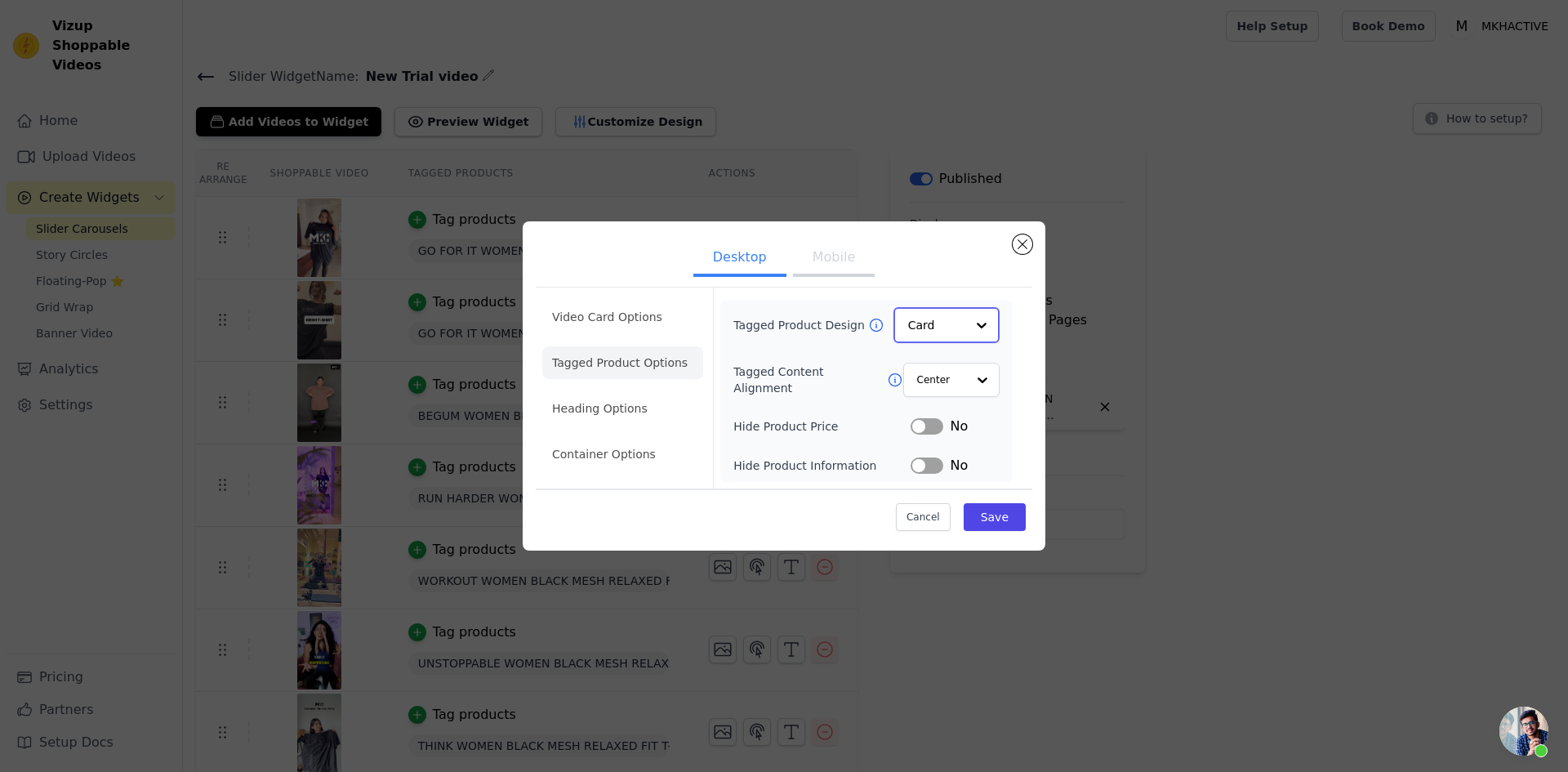
click at [974, 321] on div at bounding box center [982, 325] width 32 height 32
click at [969, 388] on div "Overlay" at bounding box center [947, 398] width 106 height 34
click at [999, 525] on button "Save" at bounding box center [995, 516] width 62 height 27
